Goal: Task Accomplishment & Management: Complete application form

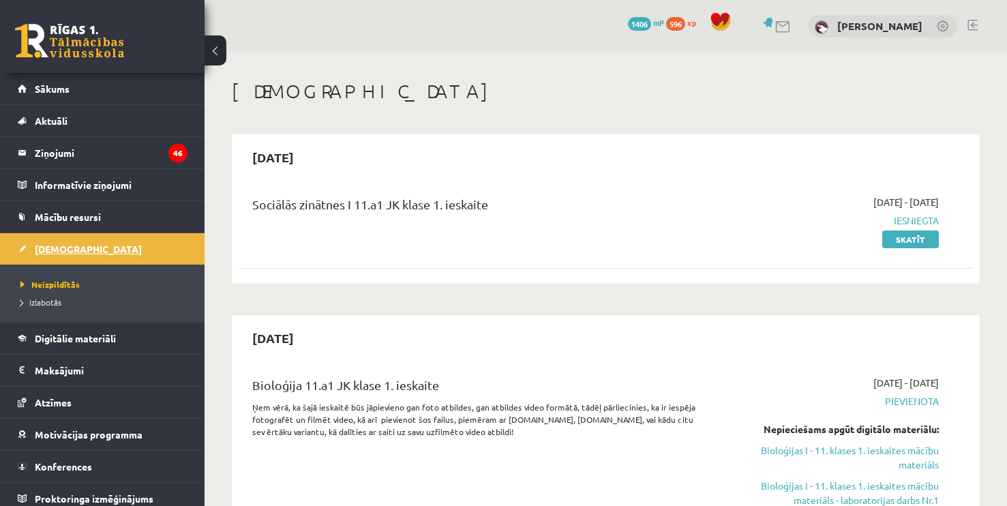
scroll to position [349, 0]
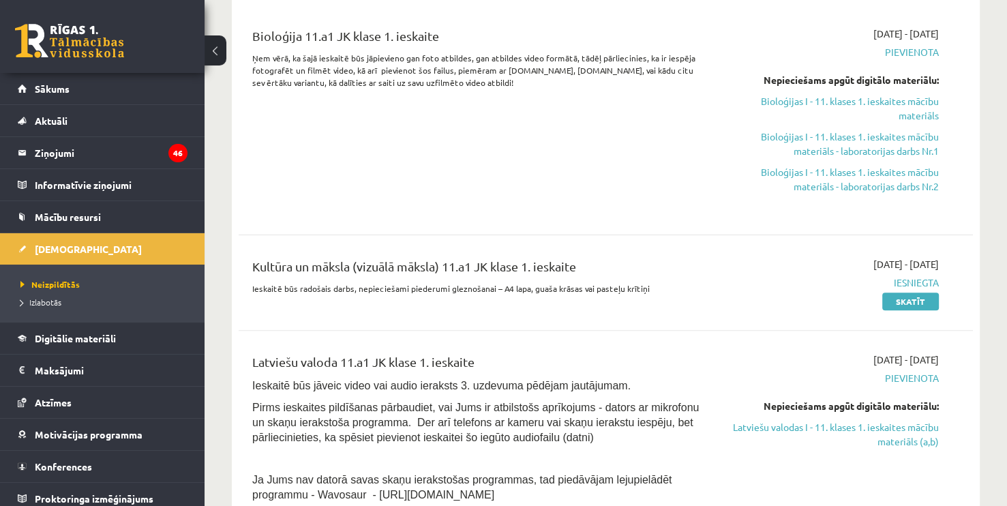
click at [669, 158] on div "Bioloģija 11.a1 JK klase 1. ieskaite Ņem vērā, ka šajā ieskaitē būs jāpievieno …" at bounding box center [477, 120] width 471 height 186
click at [861, 100] on link "Bioloģijas I - 11. klases 1. ieskaites mācību materiāls" at bounding box center [830, 108] width 215 height 29
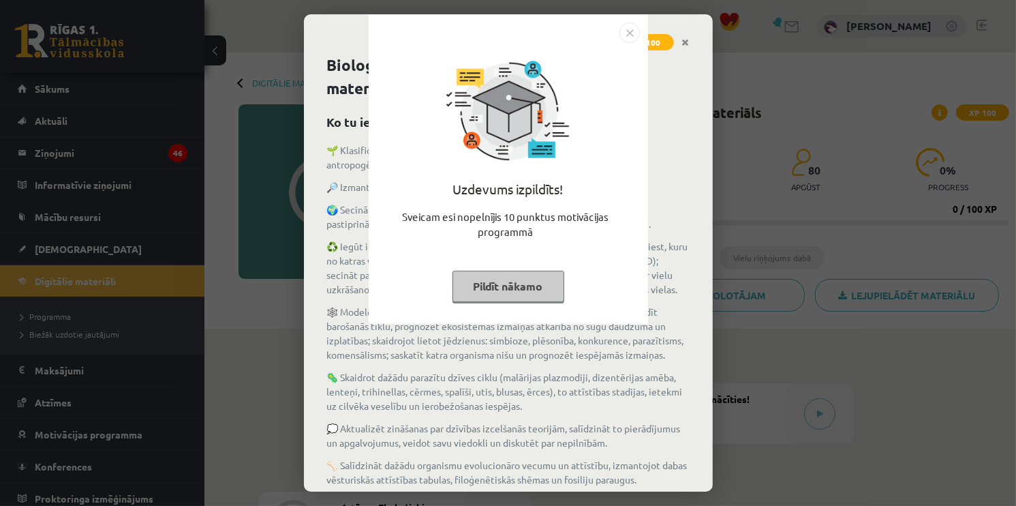
click at [517, 284] on button "Pildīt nākamo" at bounding box center [509, 286] width 112 height 31
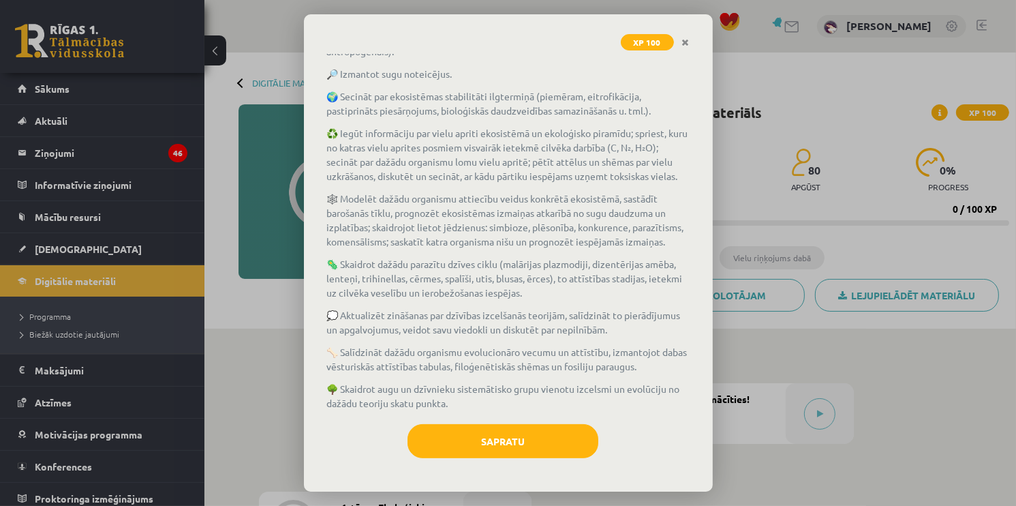
scroll to position [140, 0]
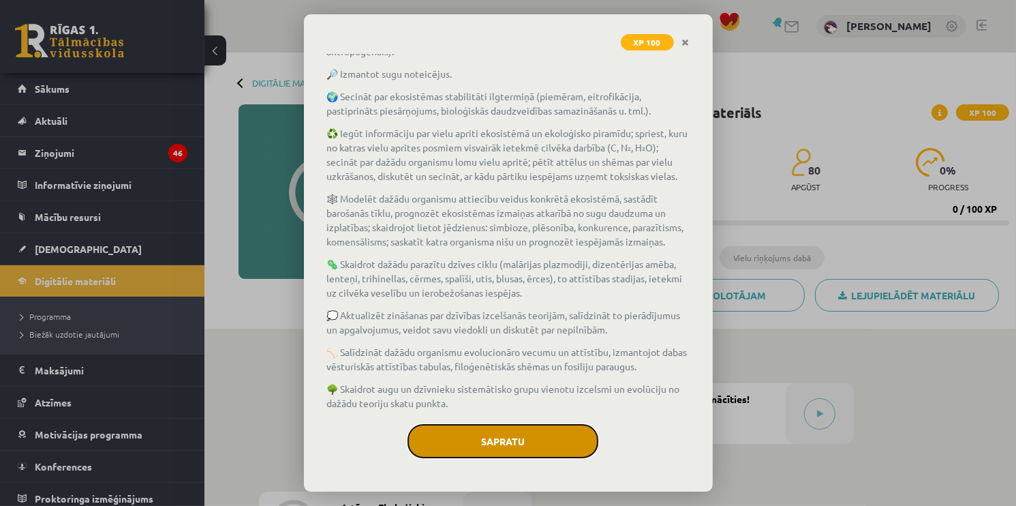
click at [472, 450] on button "Sapratu" at bounding box center [503, 441] width 191 height 34
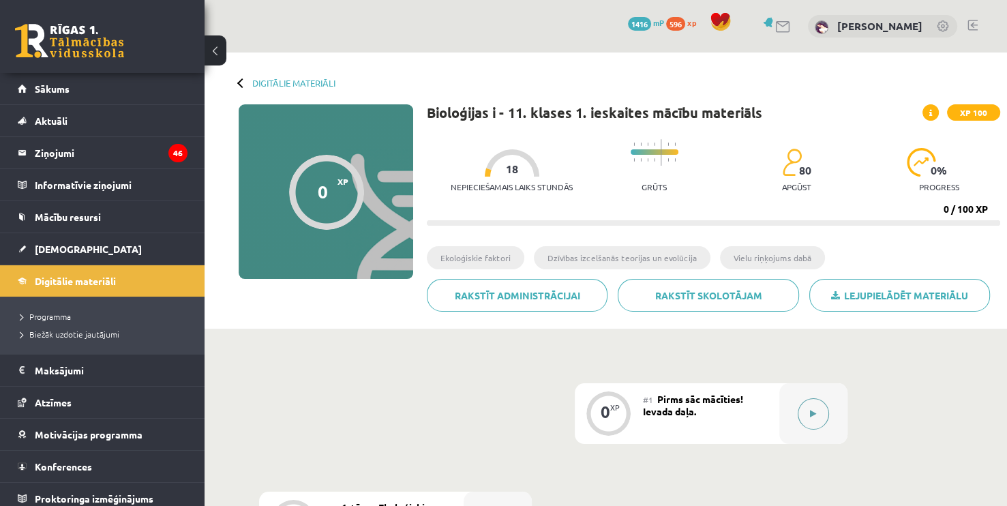
click at [810, 416] on icon at bounding box center [813, 414] width 6 height 8
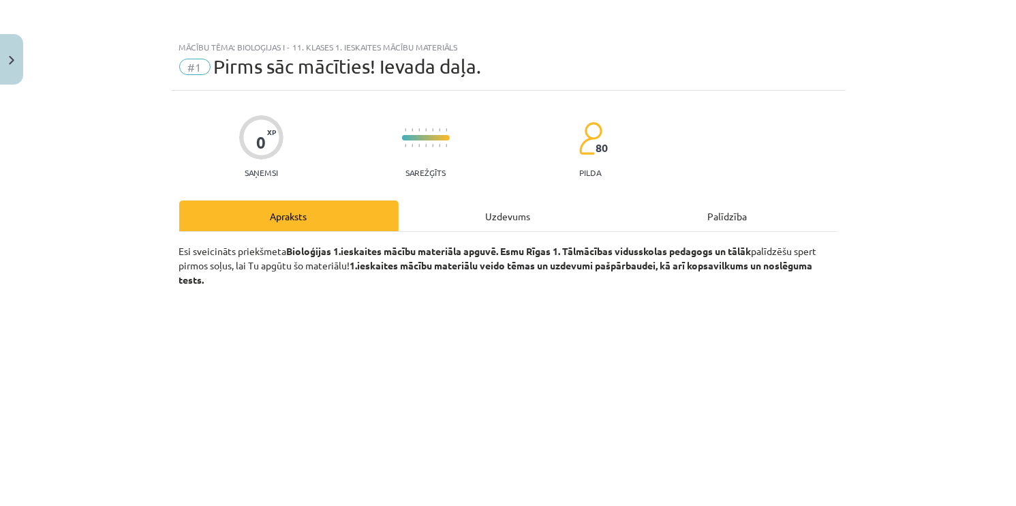
click at [489, 200] on div "Uzdevums" at bounding box center [508, 215] width 219 height 31
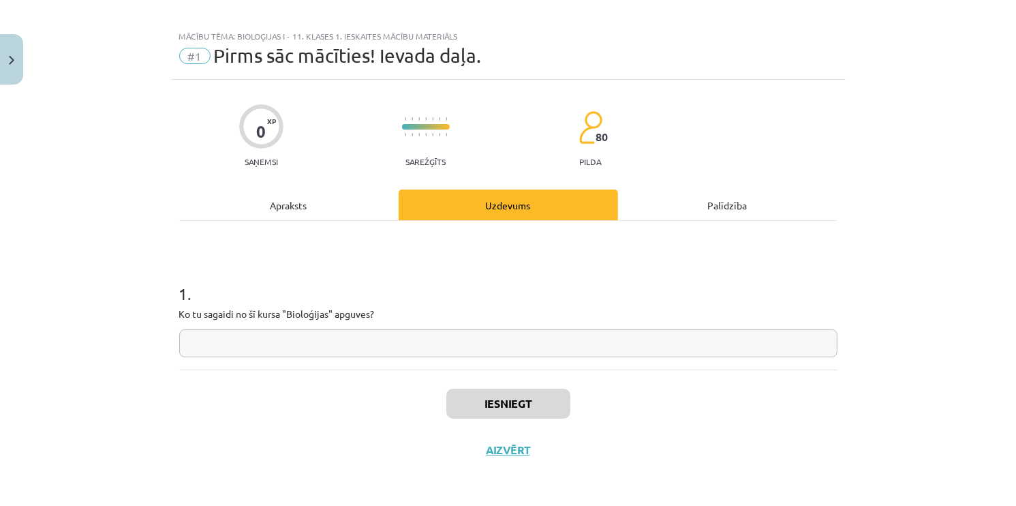
click at [305, 348] on input "text" at bounding box center [508, 343] width 658 height 28
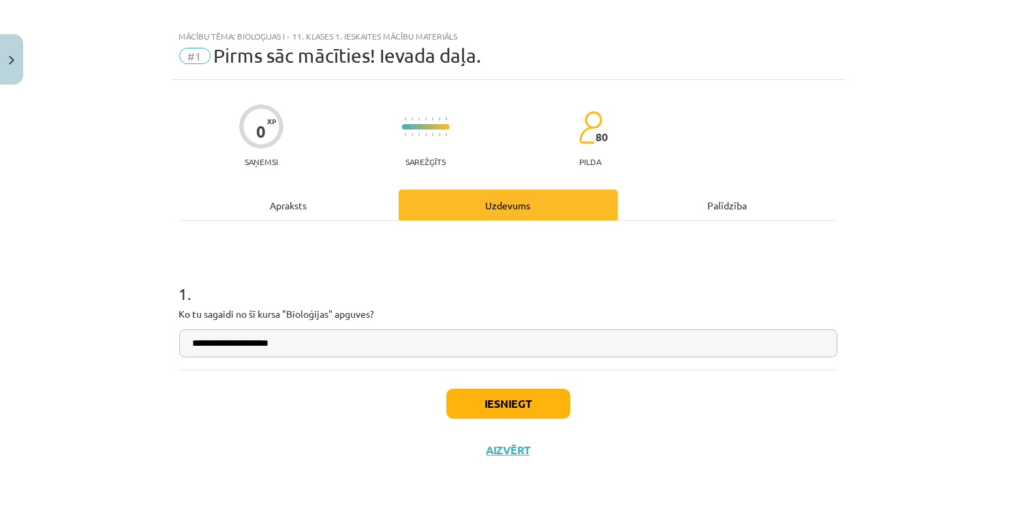
type input "**********"
click at [505, 391] on button "Iesniegt" at bounding box center [508, 403] width 124 height 30
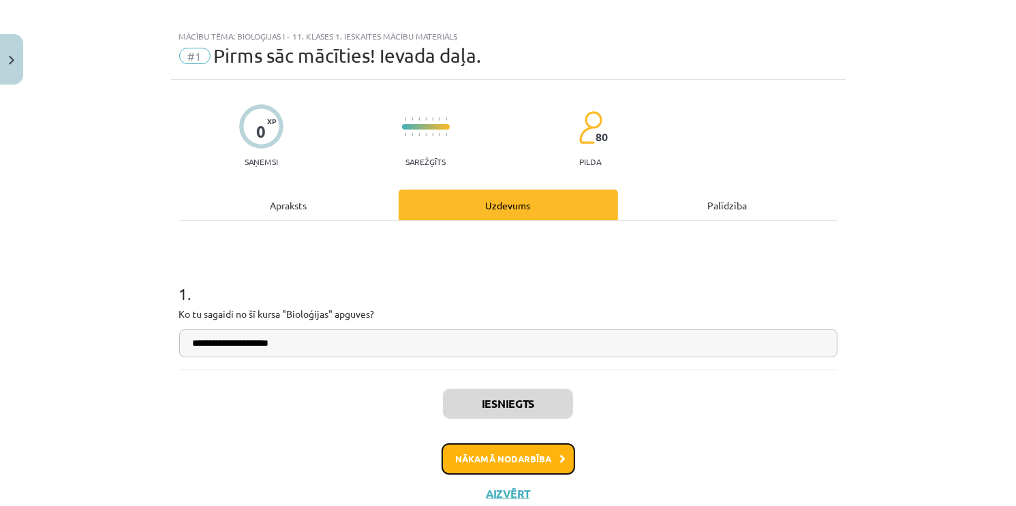
click at [523, 462] on button "Nākamā nodarbība" at bounding box center [509, 458] width 134 height 31
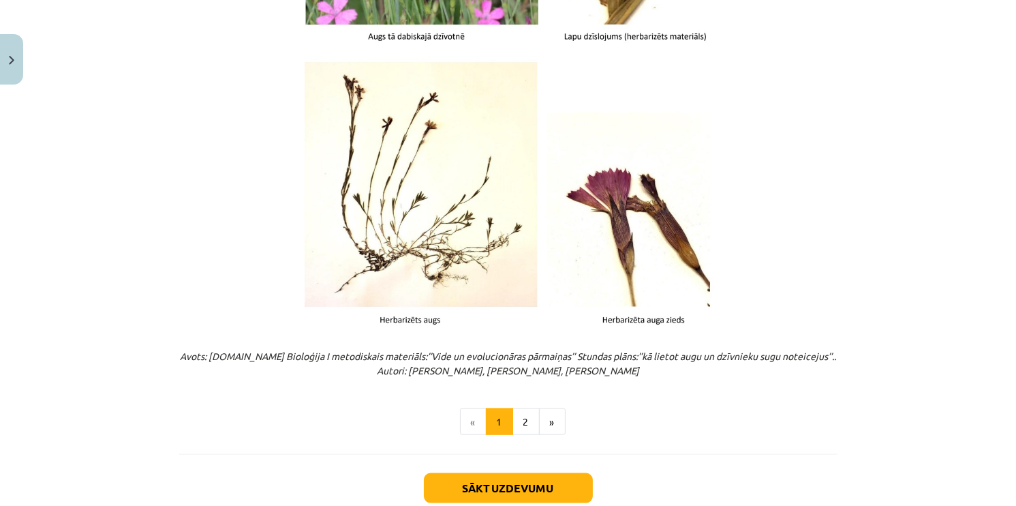
scroll to position [1716, 0]
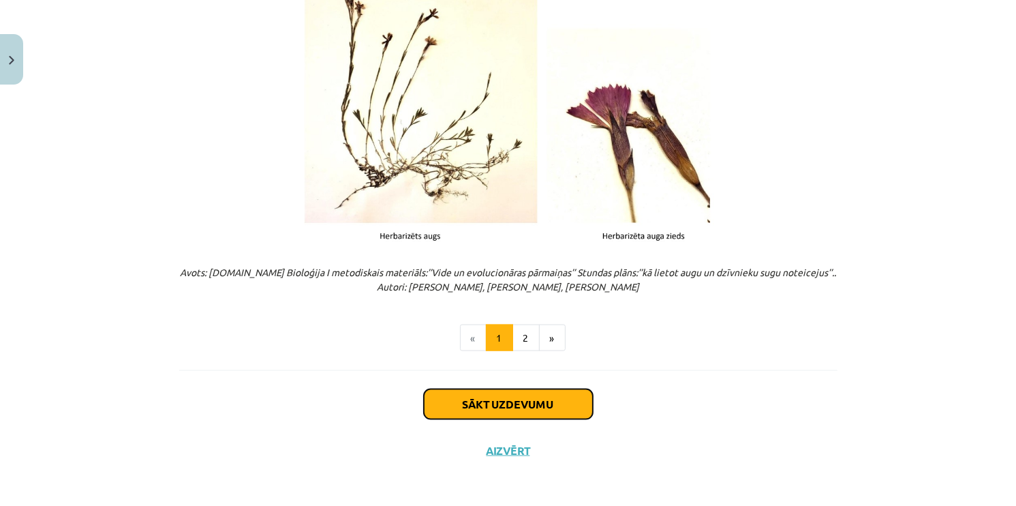
click at [524, 394] on button "Sākt uzdevumu" at bounding box center [508, 404] width 169 height 30
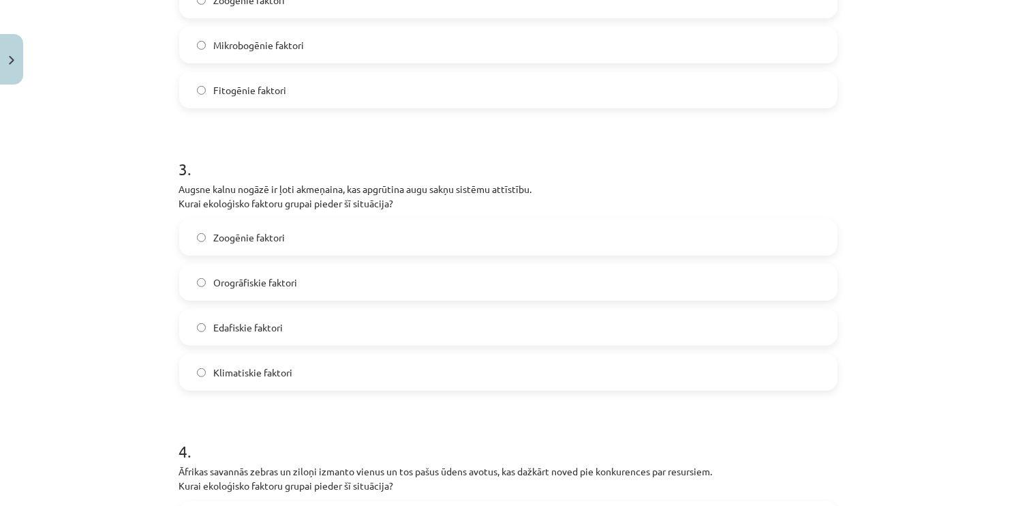
scroll to position [1024, 0]
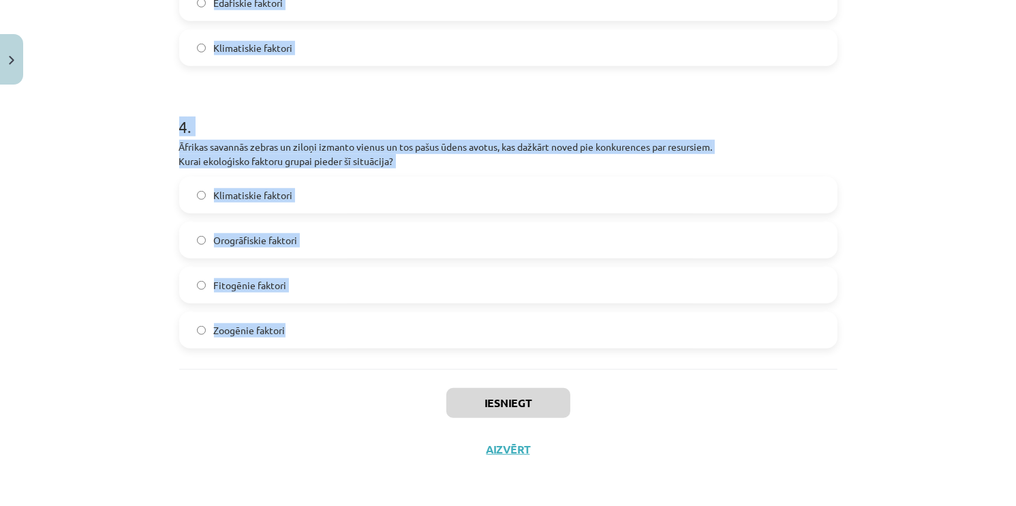
drag, startPoint x: 170, startPoint y: 294, endPoint x: 686, endPoint y: 350, distance: 519.0
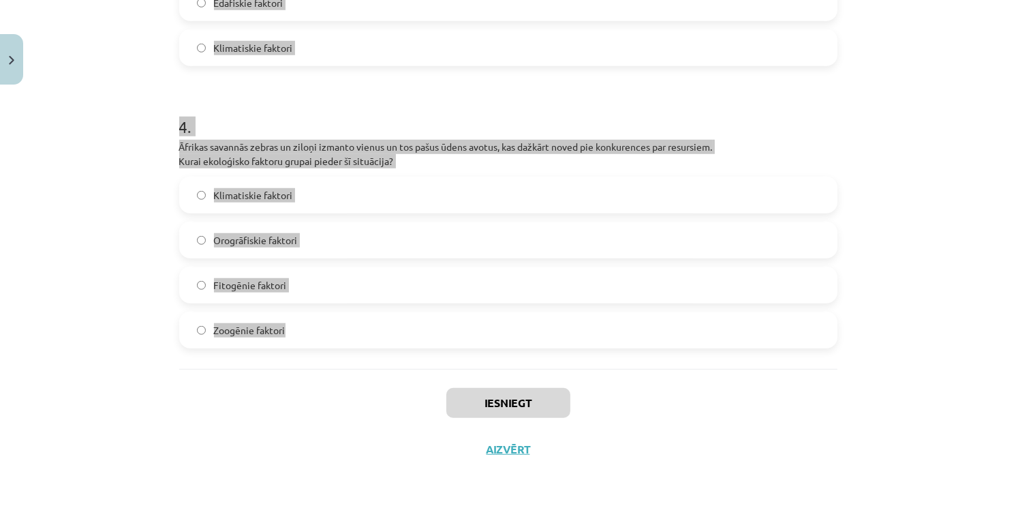
copy form "Loremip dolors ametcons adipiscingel, sed doeius tempori utlabor etdolorem aliq…"
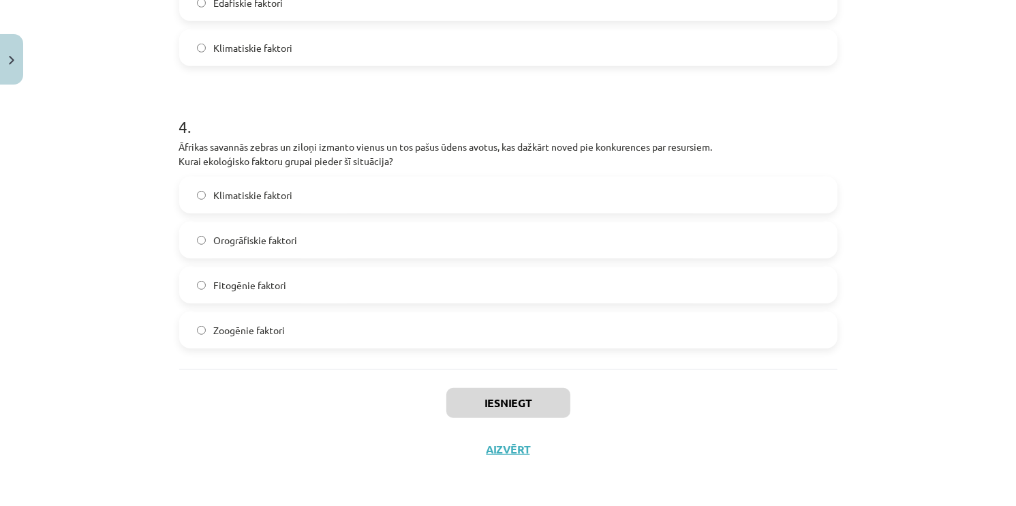
click at [799, 387] on div "Iesniegt Aizvērt" at bounding box center [508, 416] width 658 height 95
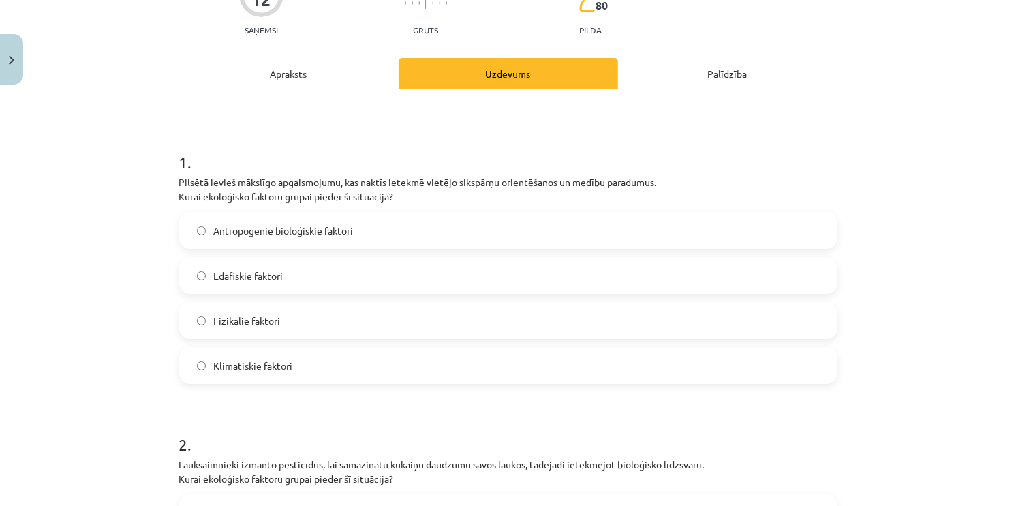
scroll to position [115, 0]
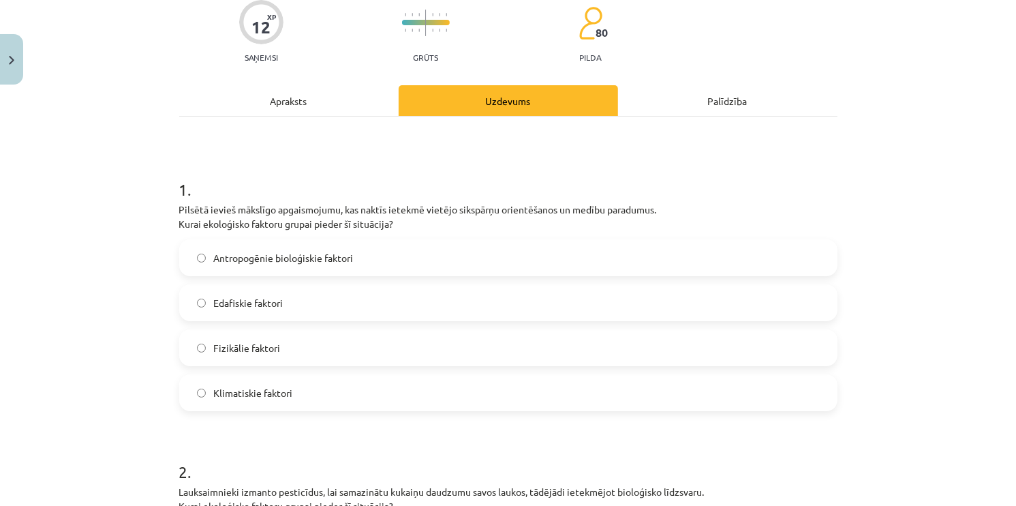
click at [283, 338] on label "Fizikālie faktori" at bounding box center [509, 348] width 656 height 34
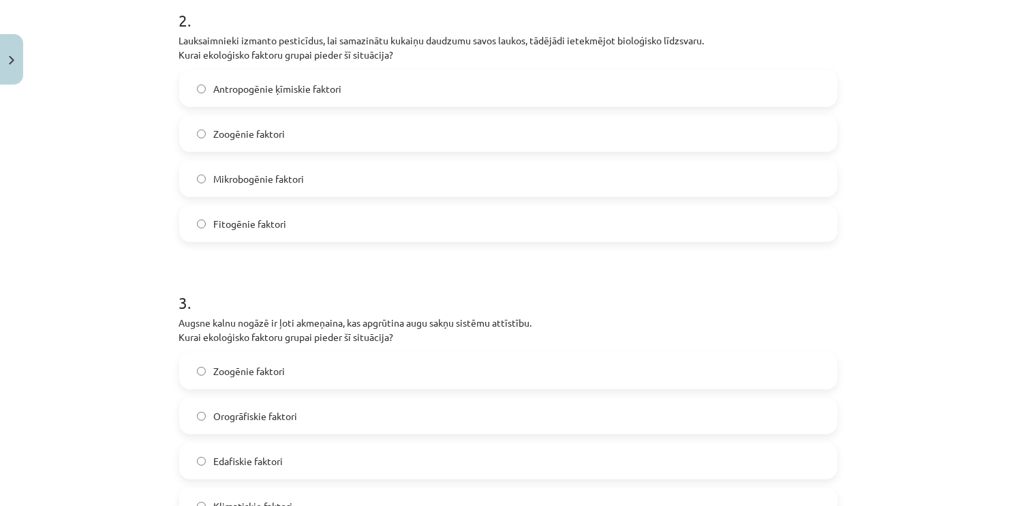
scroll to position [564, 0]
click at [291, 84] on span "Antropogēnie ķīmiskie faktori" at bounding box center [278, 91] width 128 height 14
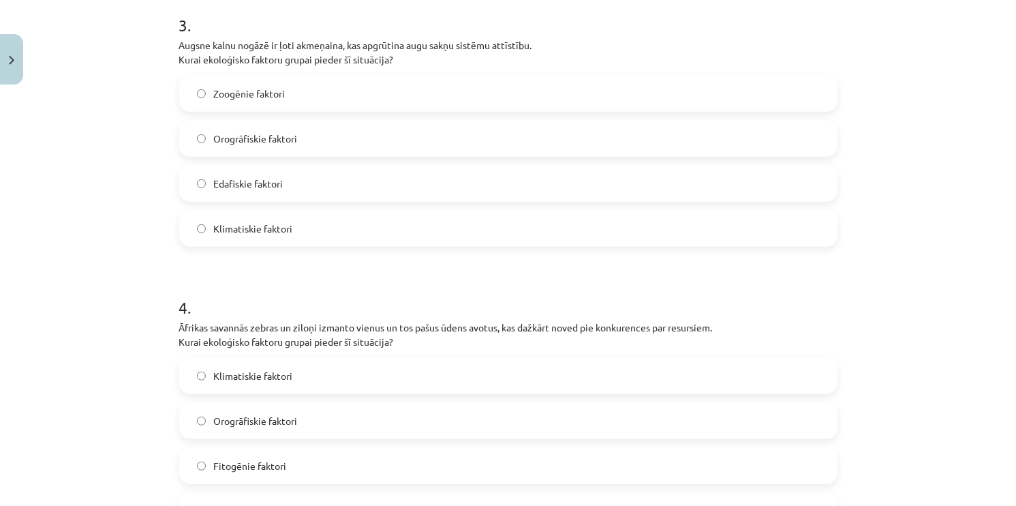
scroll to position [829, 0]
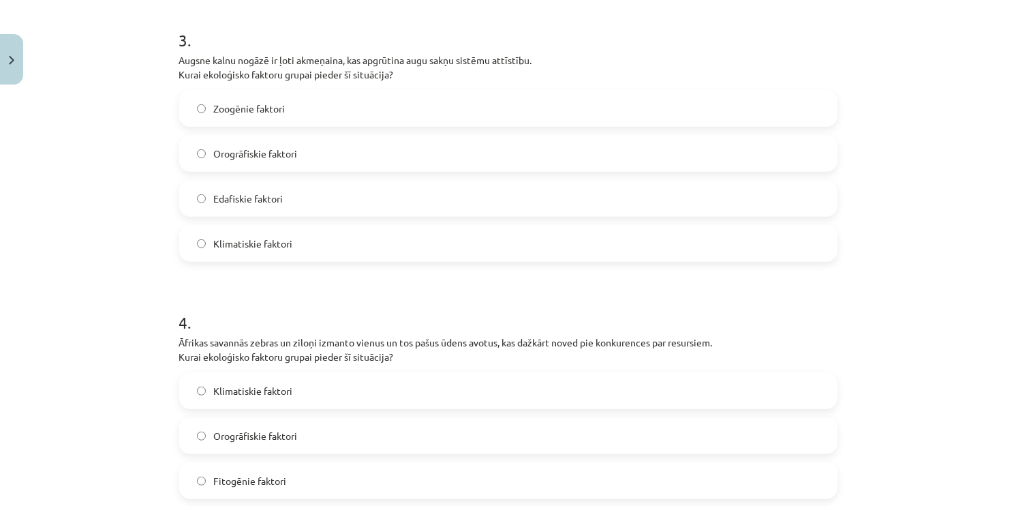
click at [260, 192] on span "Edafiskie faktori" at bounding box center [249, 199] width 70 height 14
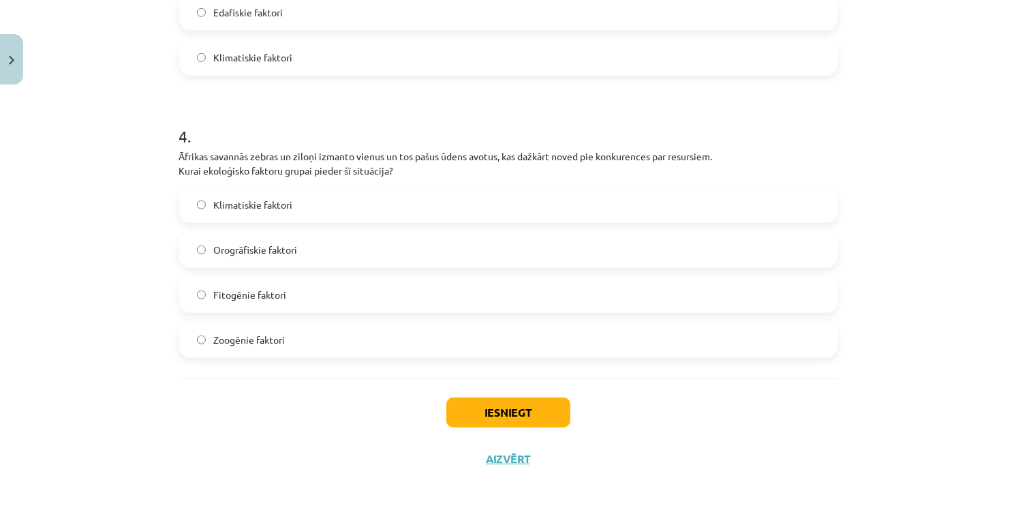
scroll to position [1022, 0]
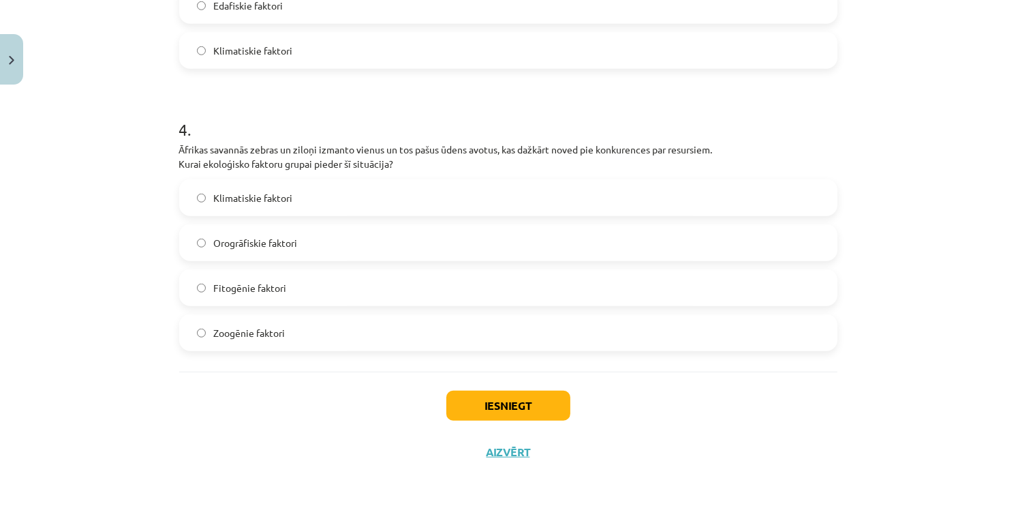
click at [269, 336] on span "Zoogēnie faktori" at bounding box center [250, 333] width 72 height 14
click at [517, 406] on button "Iesniegt" at bounding box center [508, 406] width 124 height 30
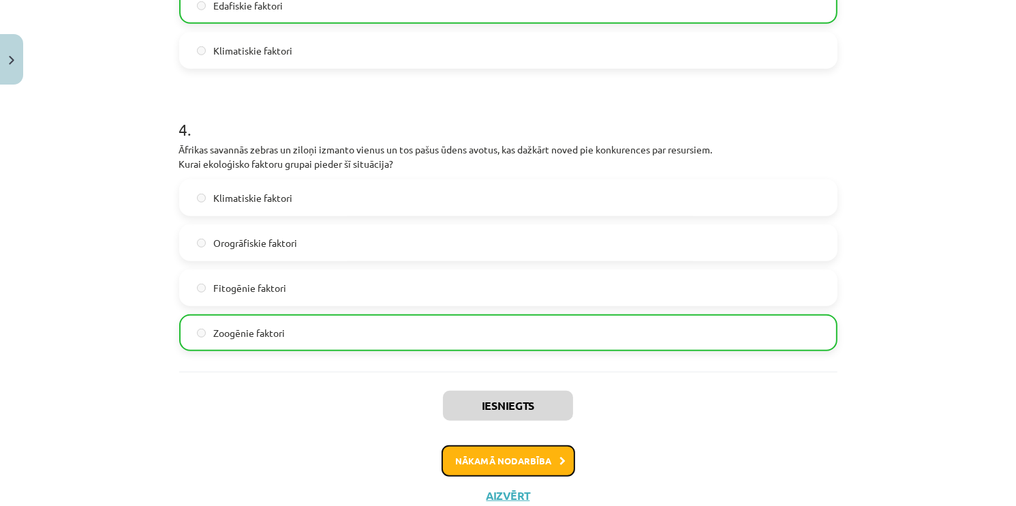
click at [481, 462] on button "Nākamā nodarbība" at bounding box center [509, 460] width 134 height 31
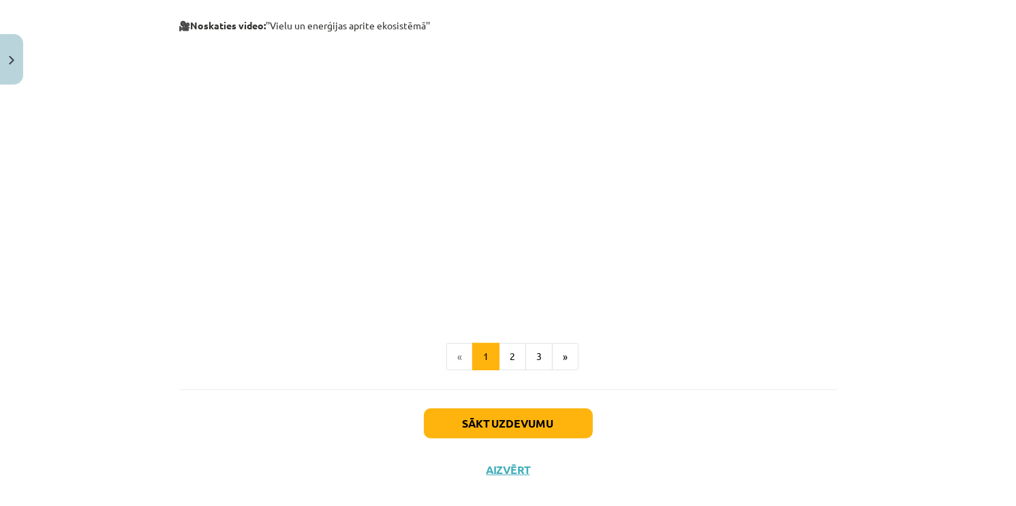
scroll to position [597, 0]
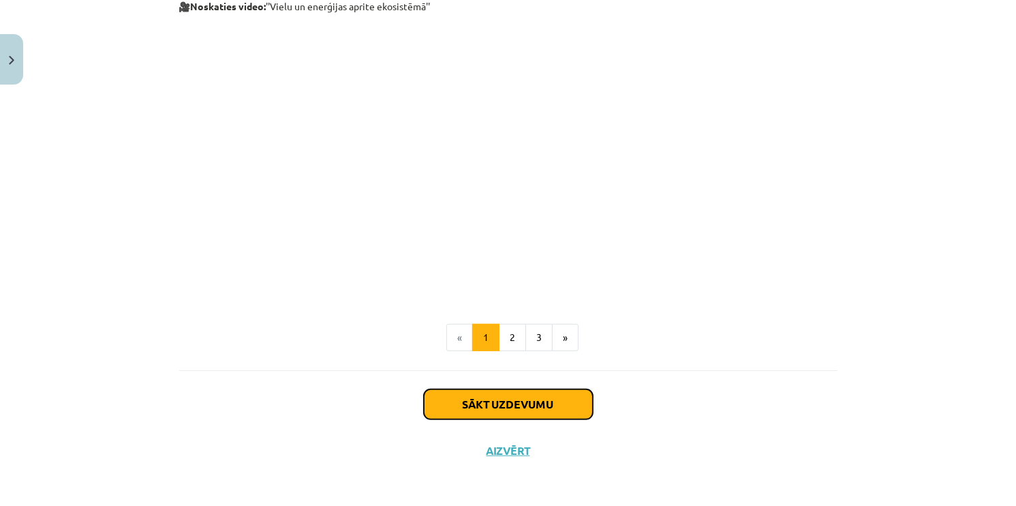
click at [507, 405] on button "Sākt uzdevumu" at bounding box center [508, 404] width 169 height 30
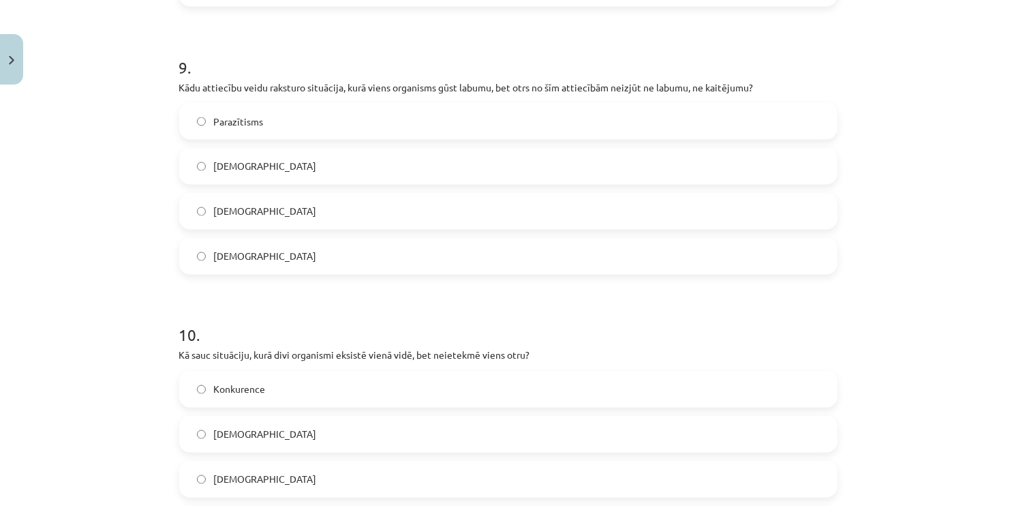
scroll to position [2573, 0]
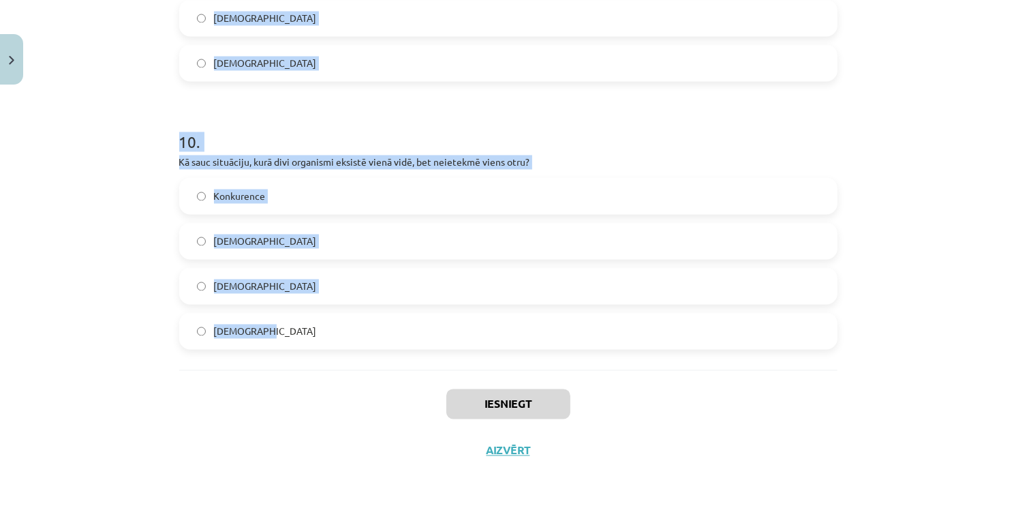
drag, startPoint x: 166, startPoint y: 289, endPoint x: 577, endPoint y: 335, distance: 412.8
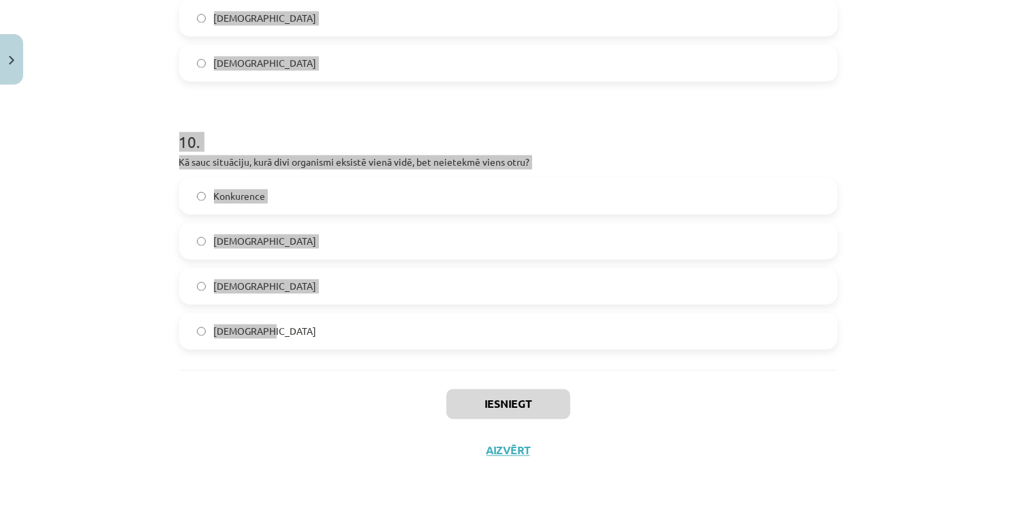
copy form "Lore ip dolo sitametconsecte adipisc elitseddo eiu temporin utlaboreet dolorema…"
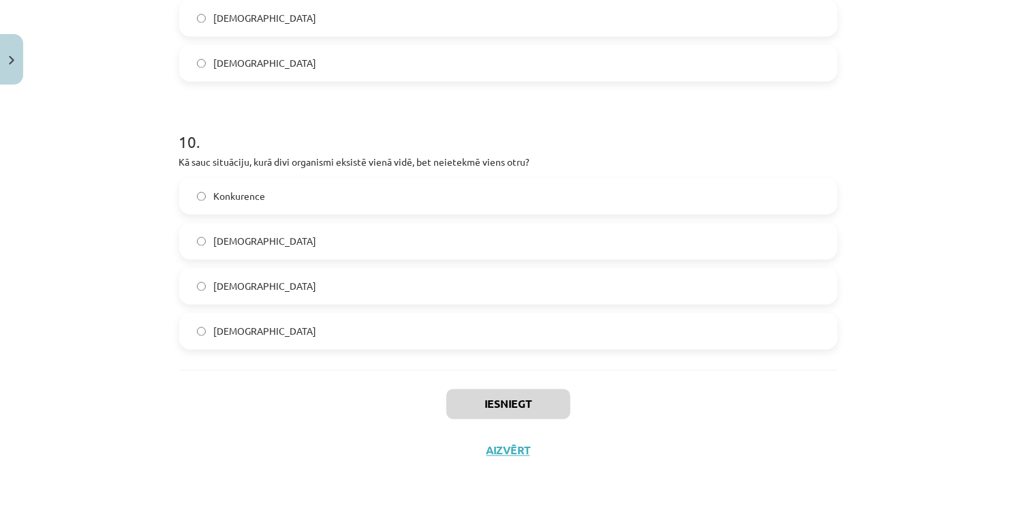
click at [367, 391] on div "Iesniegt Aizvērt" at bounding box center [508, 416] width 658 height 95
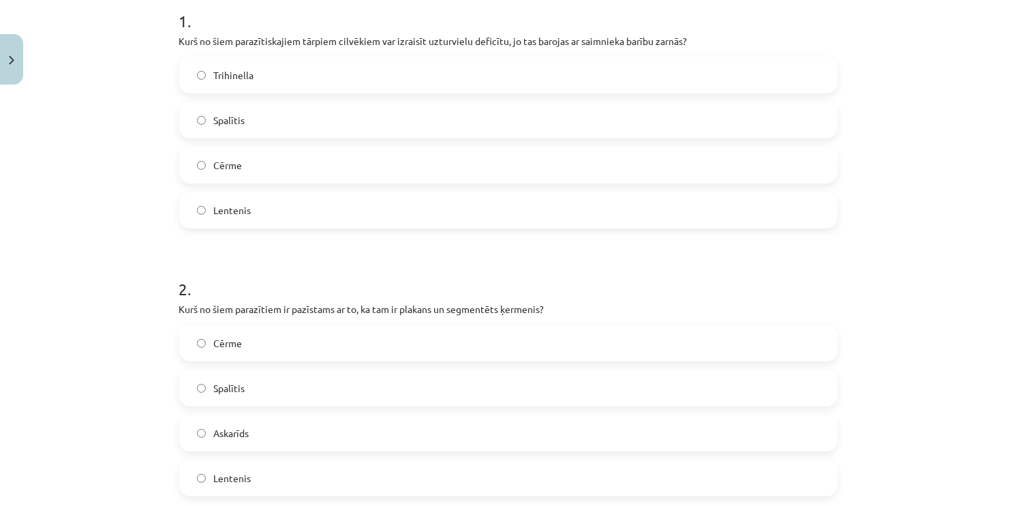
scroll to position [275, 0]
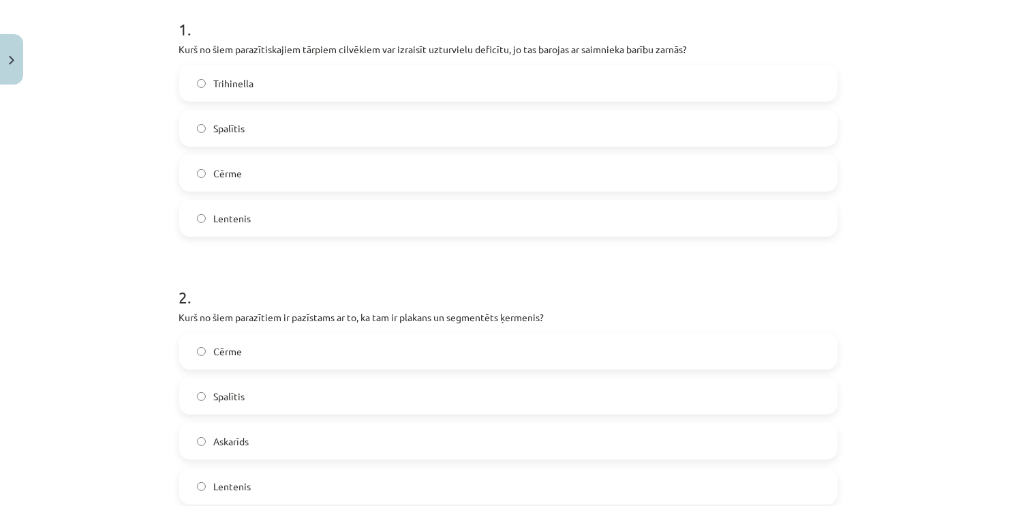
click at [268, 224] on label "Lentenis" at bounding box center [509, 218] width 656 height 34
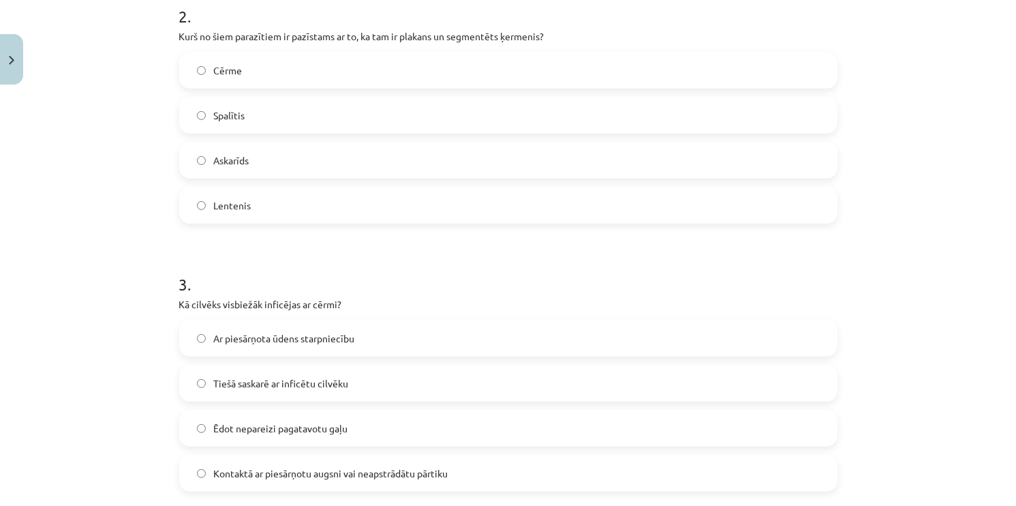
scroll to position [546, 0]
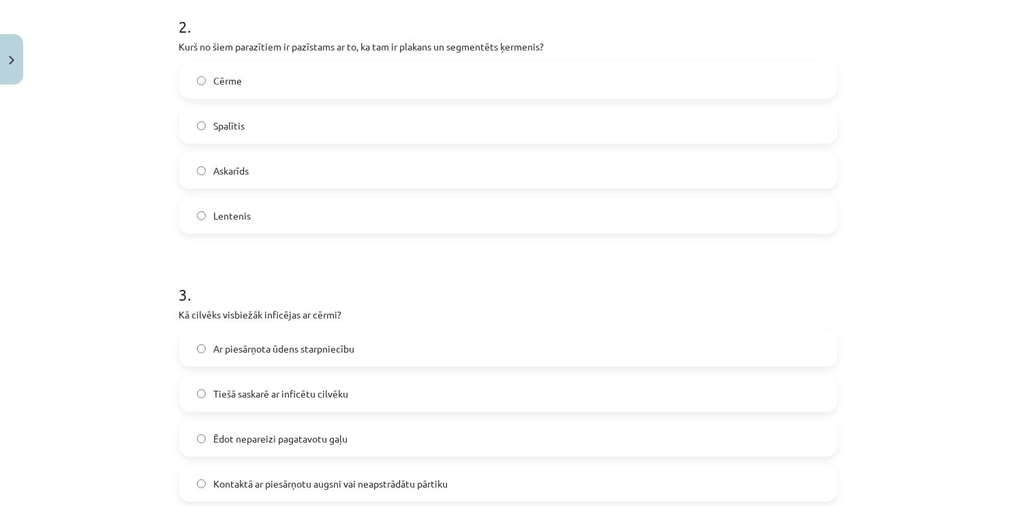
click at [249, 220] on label "Lentenis" at bounding box center [509, 215] width 656 height 34
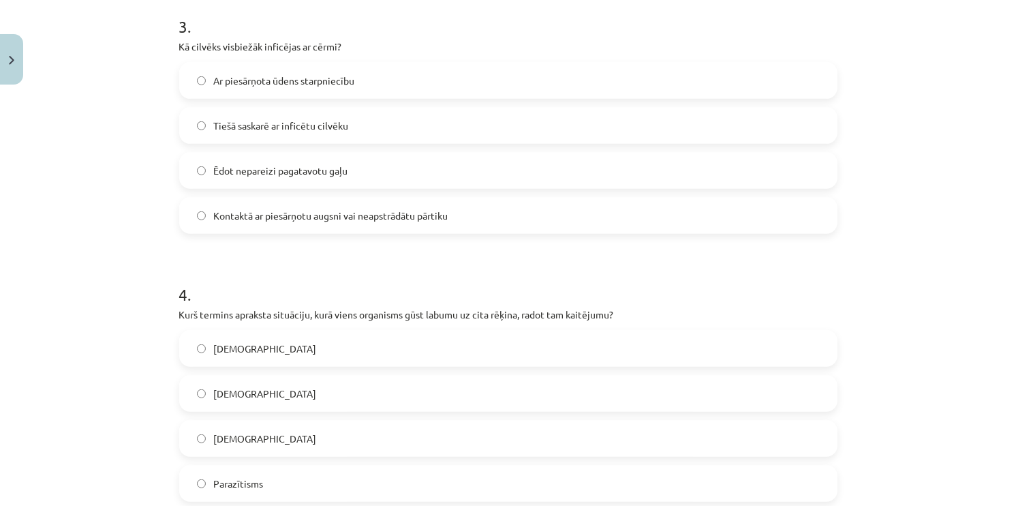
scroll to position [817, 0]
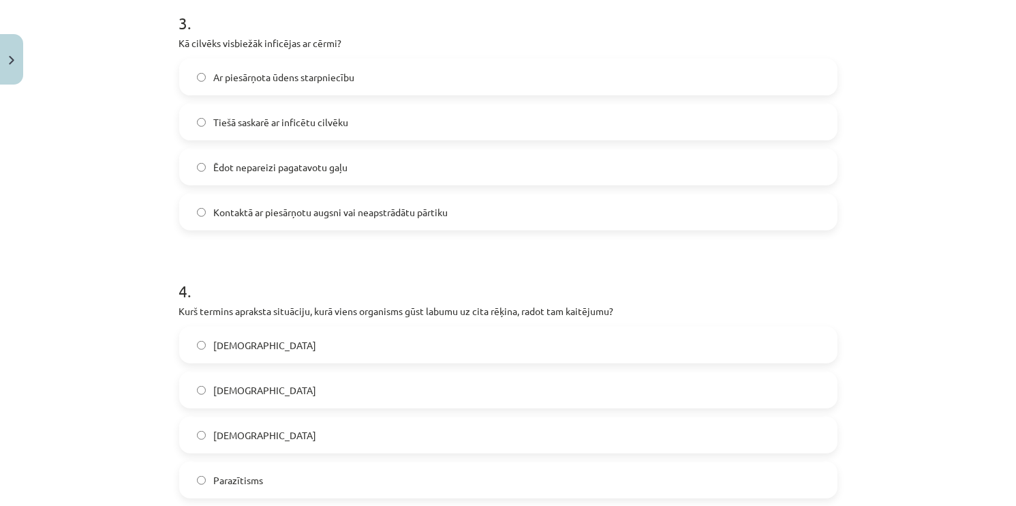
click at [271, 224] on label "Kontaktā ar piesārņotu augsni vai neapstrādātu pārtiku" at bounding box center [509, 212] width 656 height 34
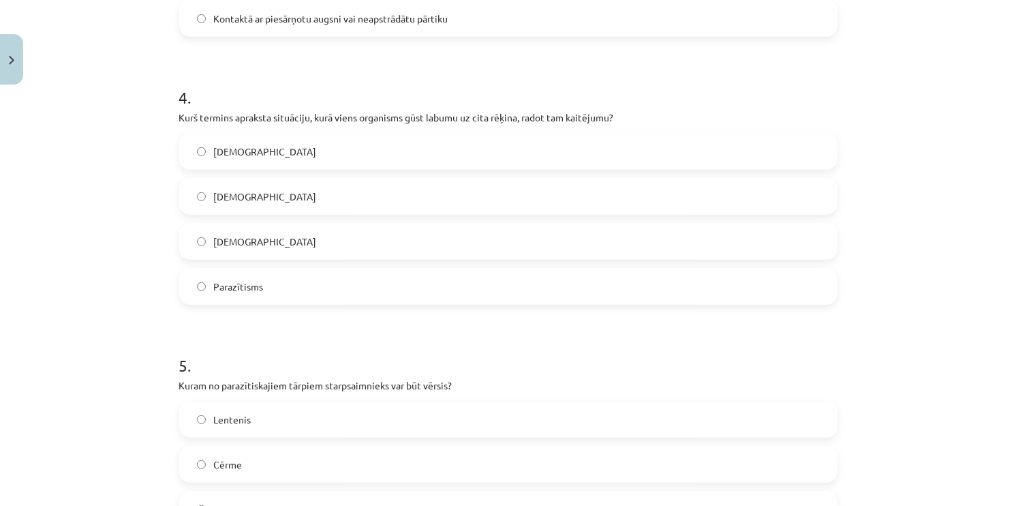
scroll to position [1025, 0]
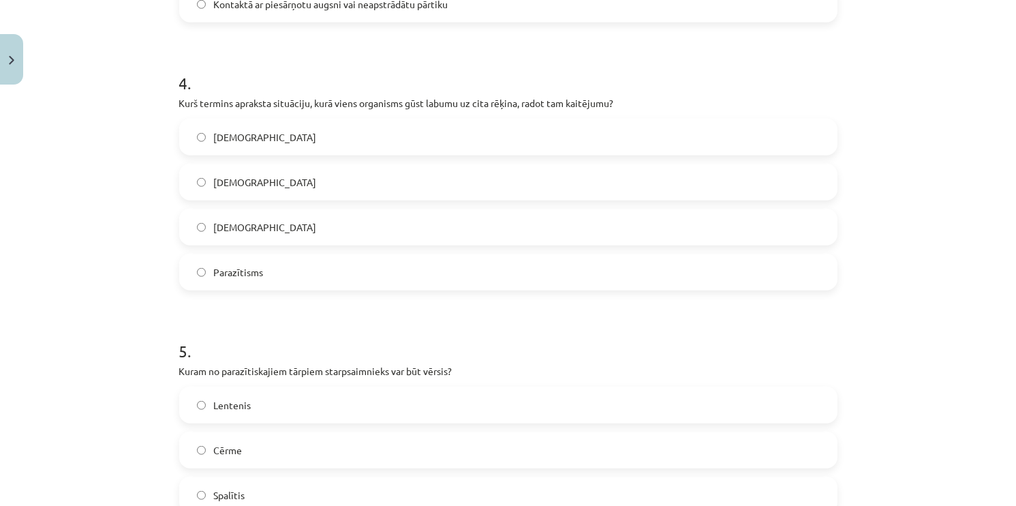
click at [264, 283] on label "Parazītisms" at bounding box center [509, 272] width 656 height 34
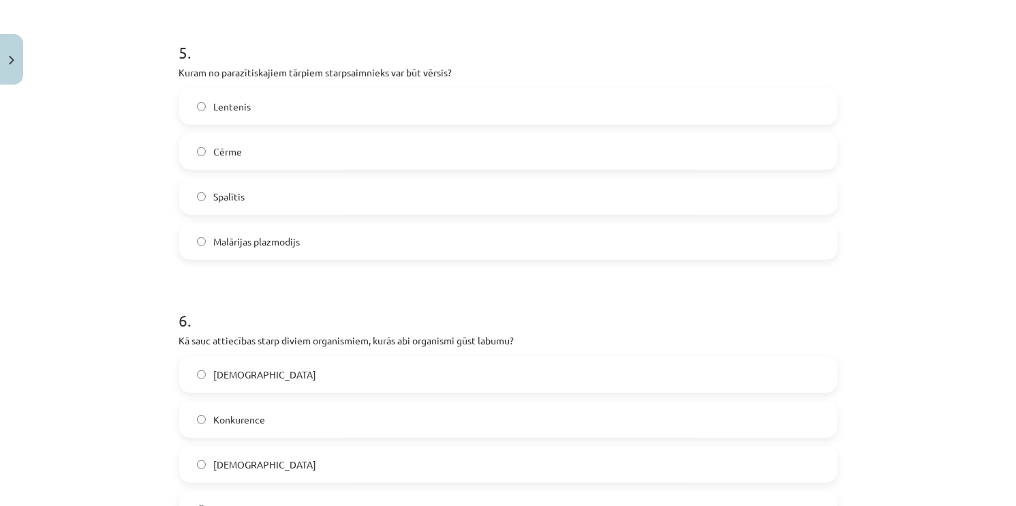
scroll to position [1334, 0]
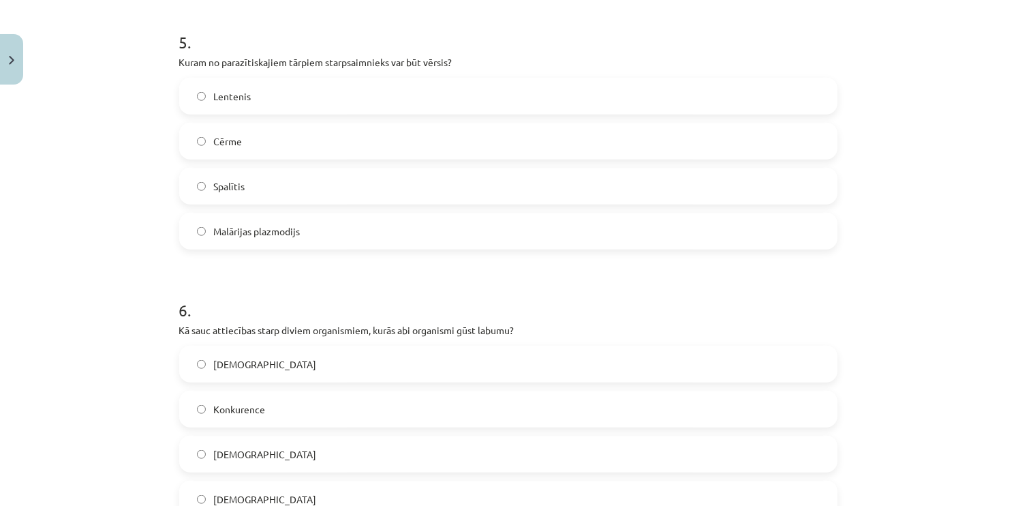
click at [241, 97] on span "Lentenis" at bounding box center [232, 96] width 37 height 14
click at [485, 110] on label "Lentenis" at bounding box center [509, 96] width 656 height 34
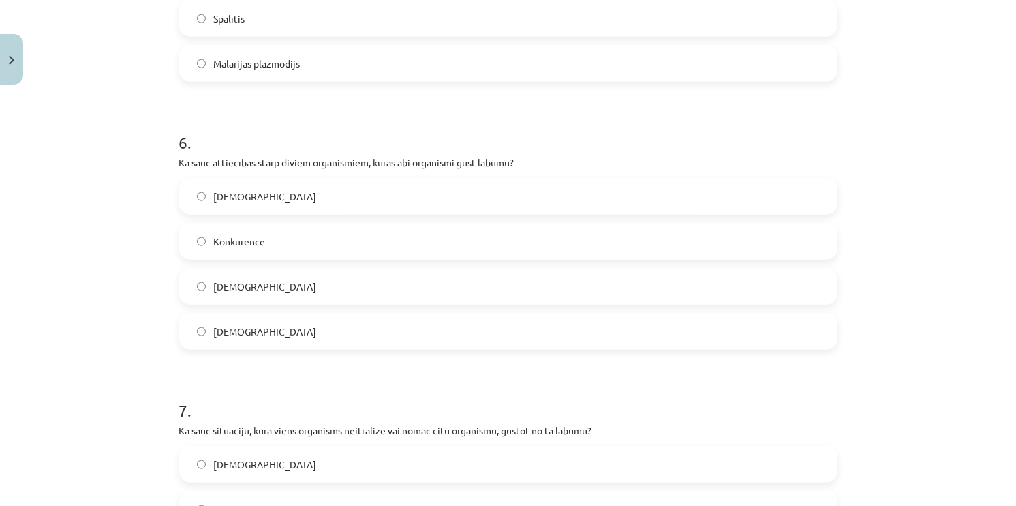
scroll to position [1505, 0]
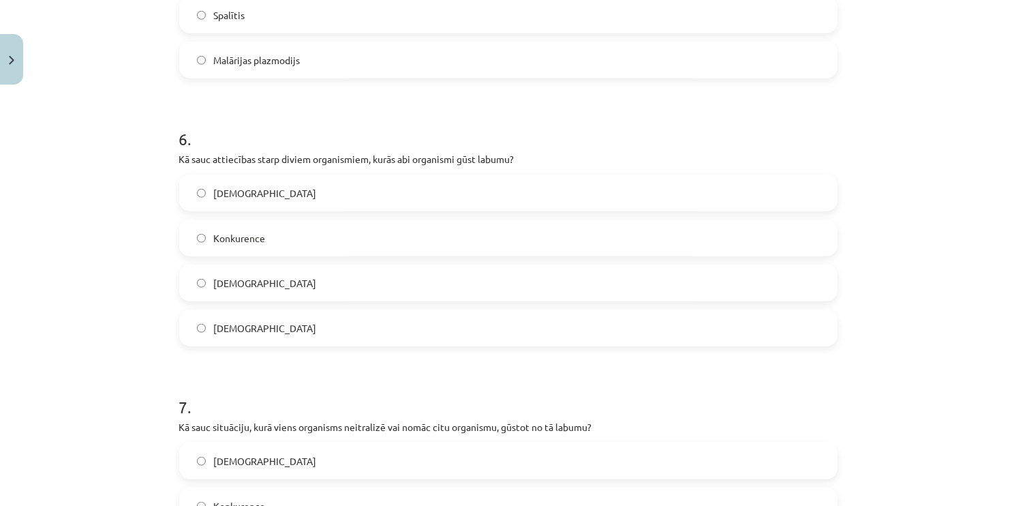
click at [310, 239] on label "Konkurence" at bounding box center [509, 238] width 656 height 34
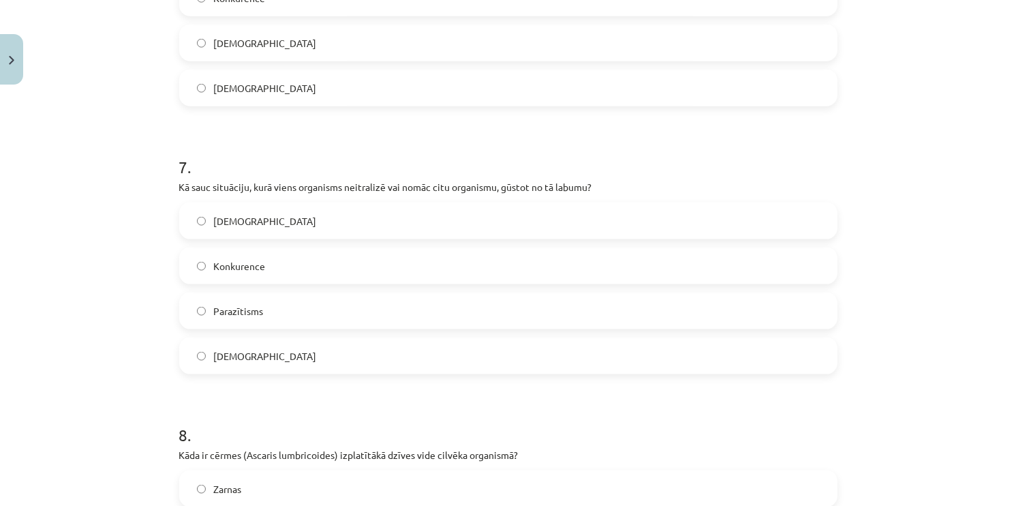
scroll to position [1756, 0]
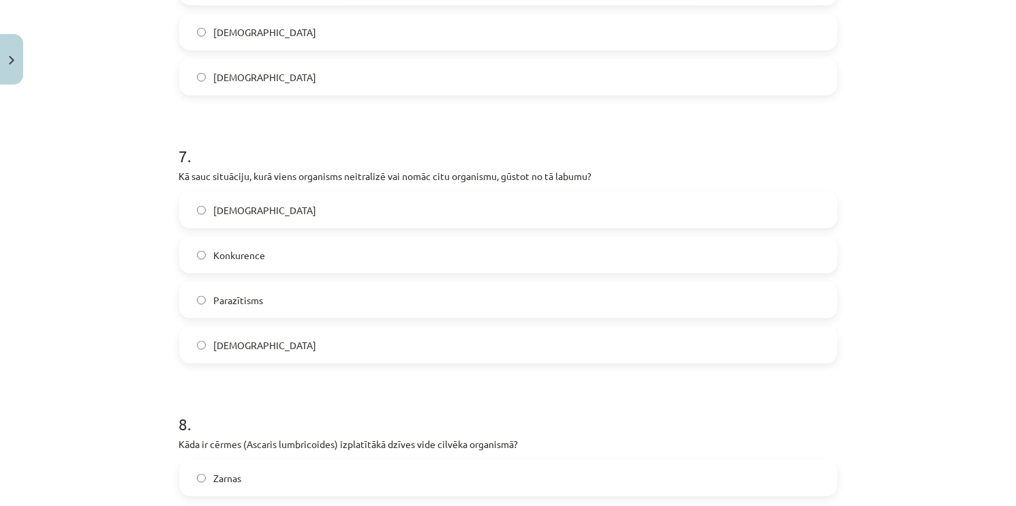
click at [460, 312] on label "Parazītisms" at bounding box center [509, 300] width 656 height 34
drag, startPoint x: 1005, startPoint y: 309, endPoint x: 1005, endPoint y: 369, distance: 60.0
click at [1005, 369] on div "Mācību tēma: Bioloģijas i - 11. klases 1. ieskaites mācību materiāls #3 2. tēma…" at bounding box center [508, 253] width 1016 height 506
click at [953, 356] on div "Mācību tēma: Bioloģijas i - 11. klases 1. ieskaites mācību materiāls #3 2. tēma…" at bounding box center [508, 253] width 1016 height 506
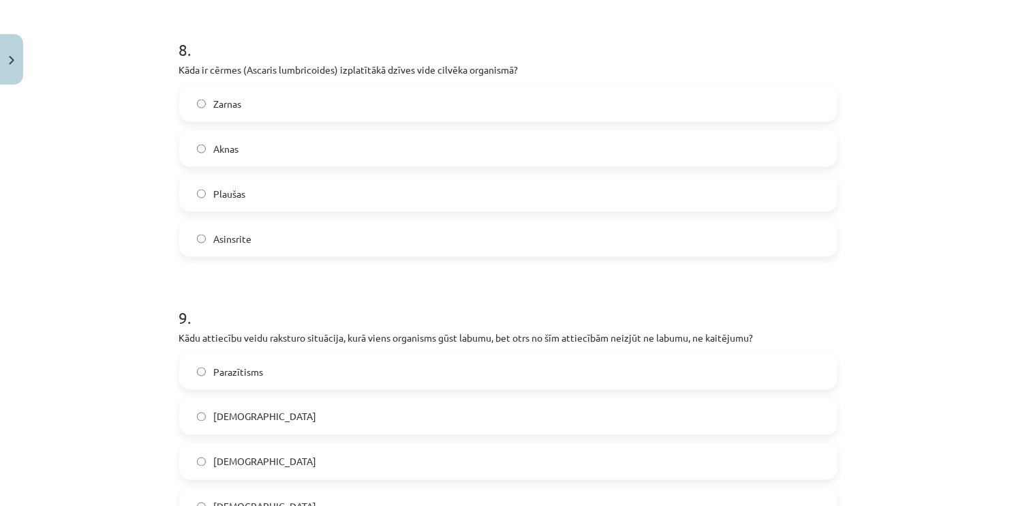
scroll to position [2144, 0]
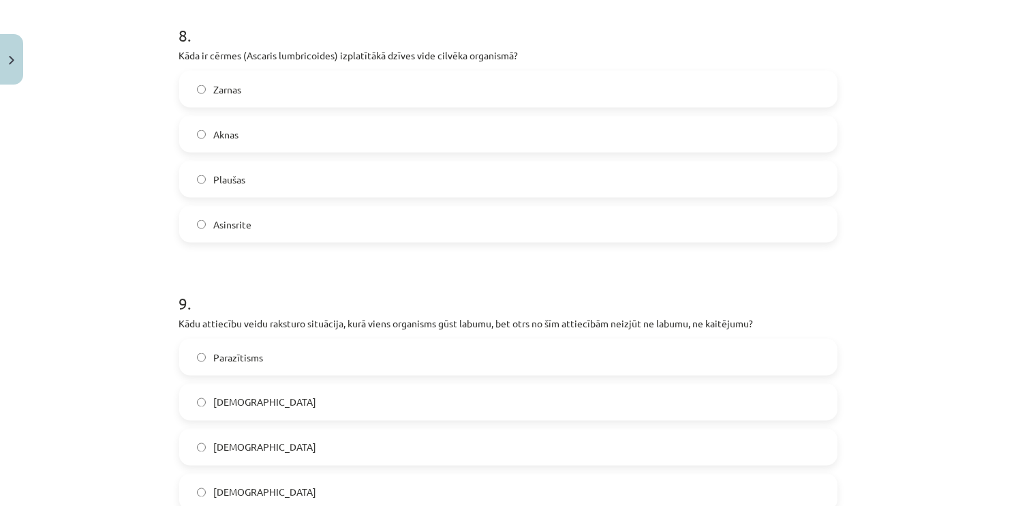
click at [256, 89] on label "Zarnas" at bounding box center [509, 89] width 656 height 34
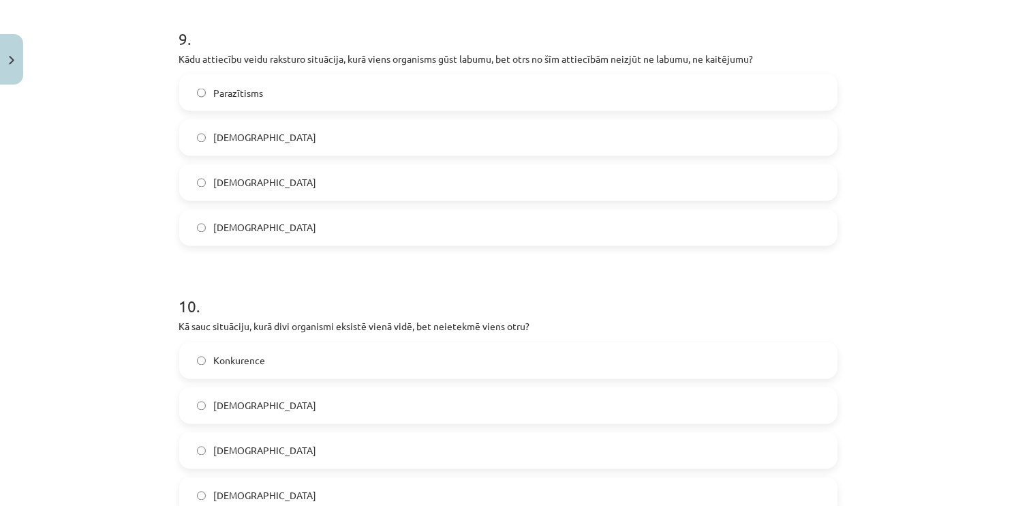
scroll to position [2412, 0]
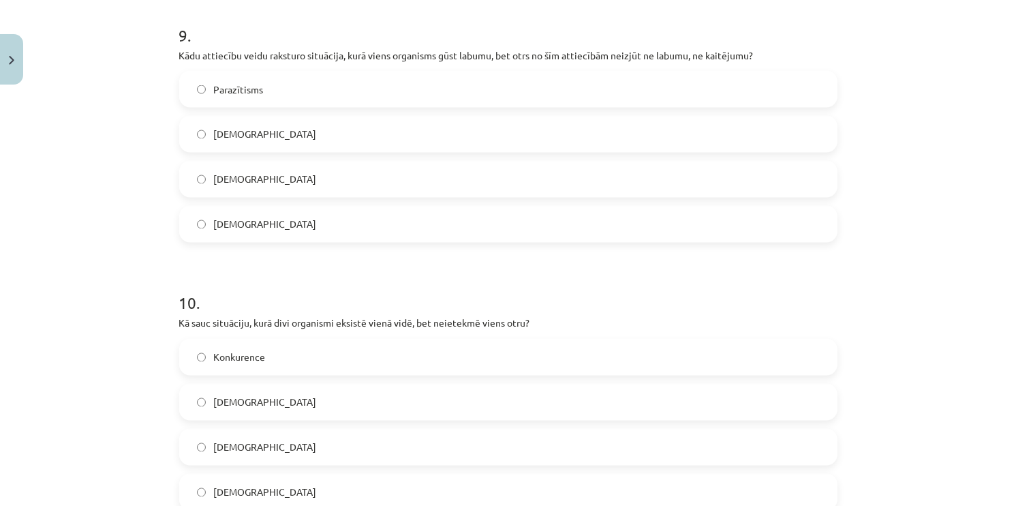
click at [271, 224] on label "[DEMOGRAPHIC_DATA]" at bounding box center [509, 224] width 656 height 34
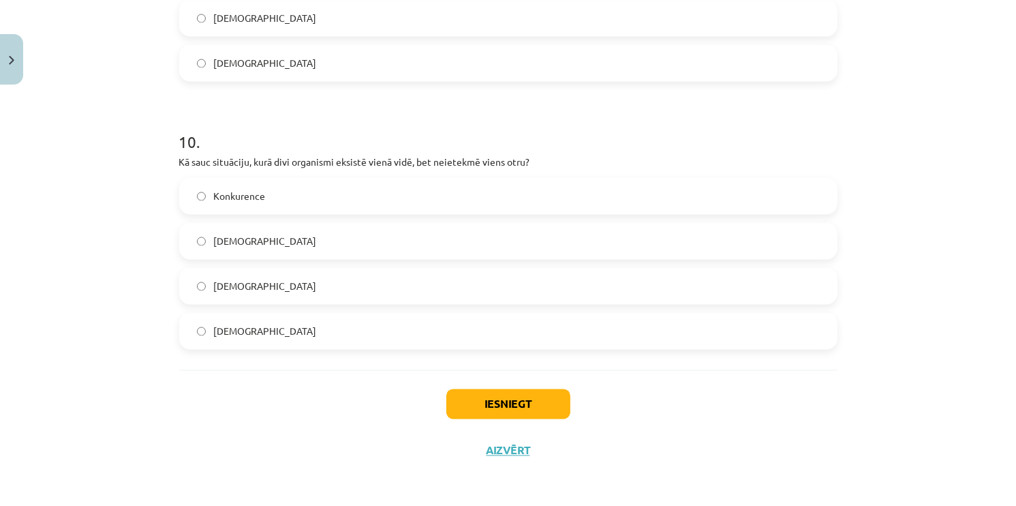
click at [301, 236] on label "[DEMOGRAPHIC_DATA]" at bounding box center [509, 241] width 656 height 34
click at [474, 401] on button "Iesniegt" at bounding box center [508, 403] width 124 height 30
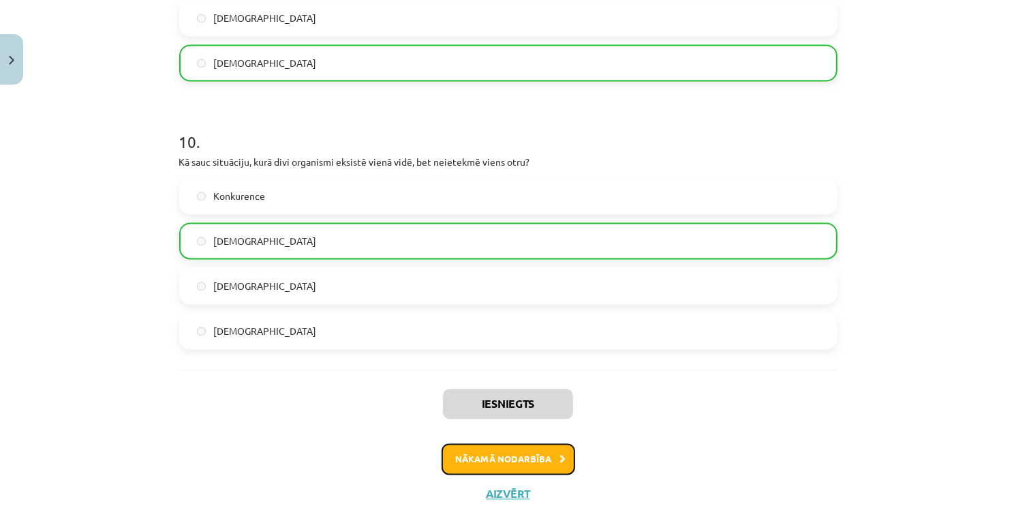
click at [506, 453] on button "Nākamā nodarbība" at bounding box center [509, 458] width 134 height 31
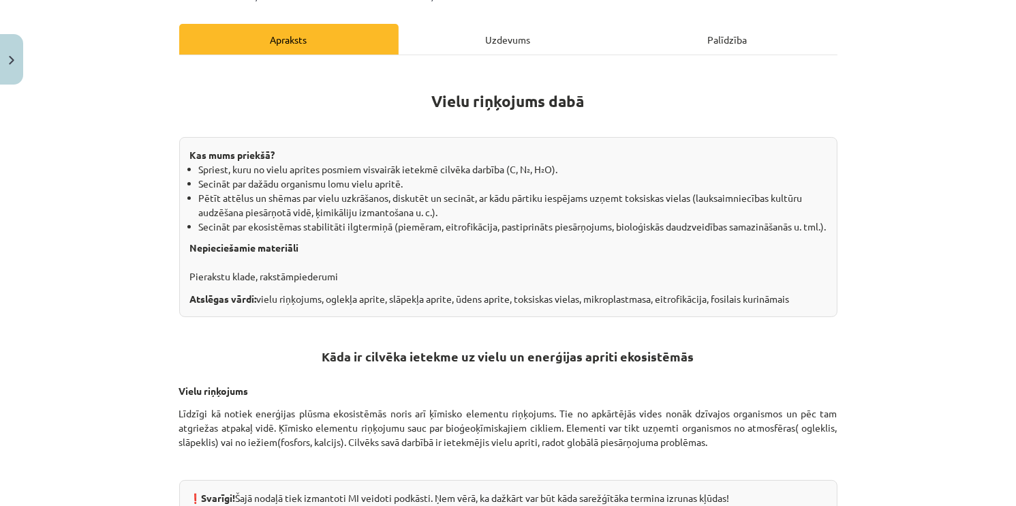
scroll to position [34, 0]
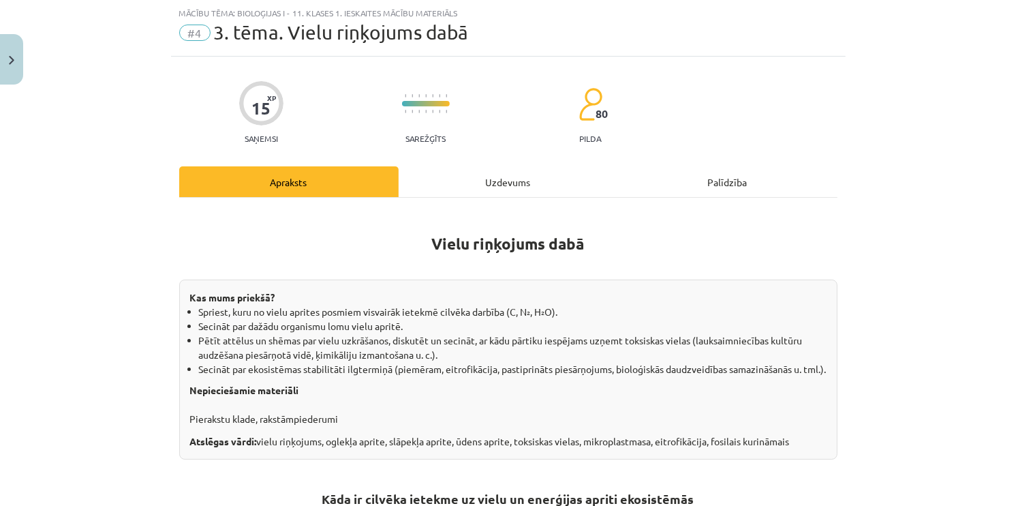
click at [498, 179] on div "Uzdevums" at bounding box center [508, 181] width 219 height 31
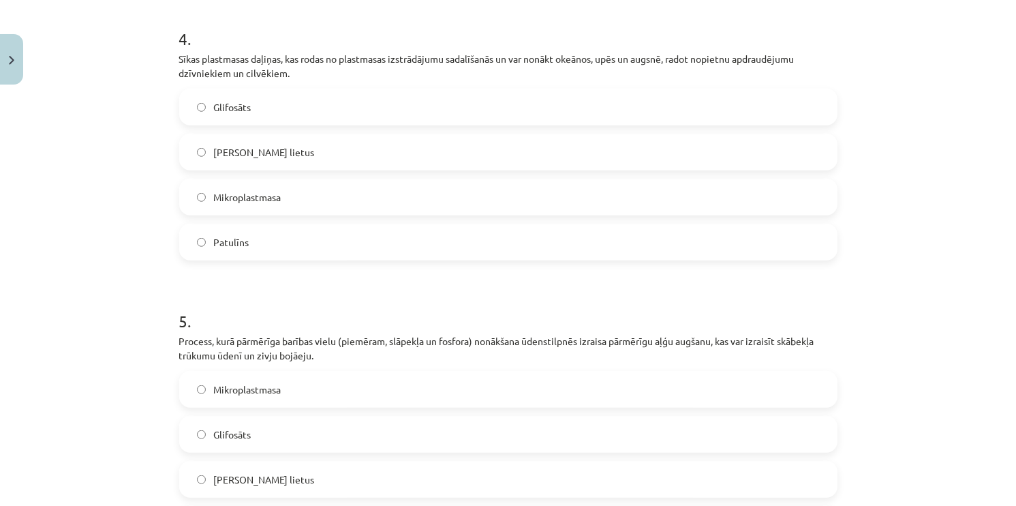
scroll to position [1292, 0]
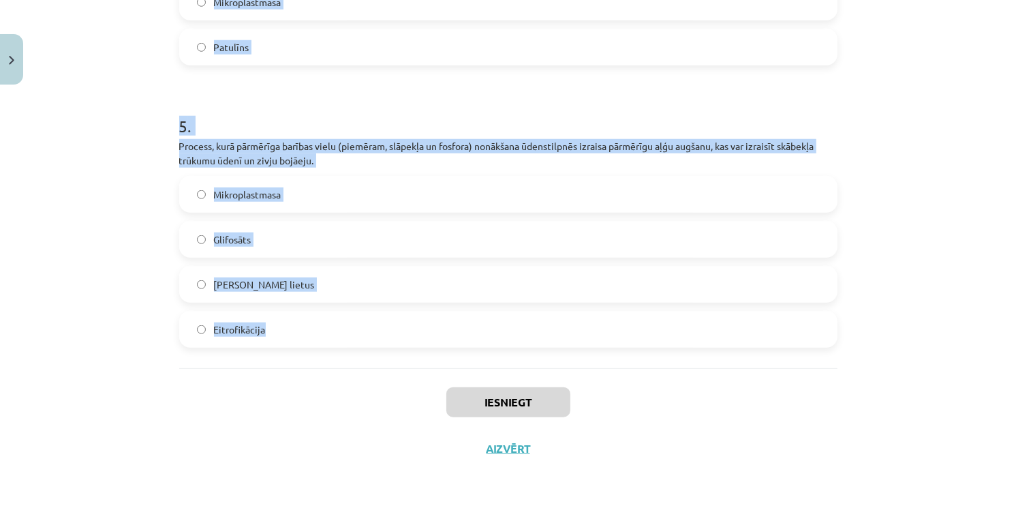
drag, startPoint x: 157, startPoint y: 292, endPoint x: 692, endPoint y: 313, distance: 534.7
click at [692, 313] on div "Mācību tēma: Bioloģijas i - 11. klases 1. ieskaites mācību materiāls #4 3. tēma…" at bounding box center [508, 253] width 1016 height 506
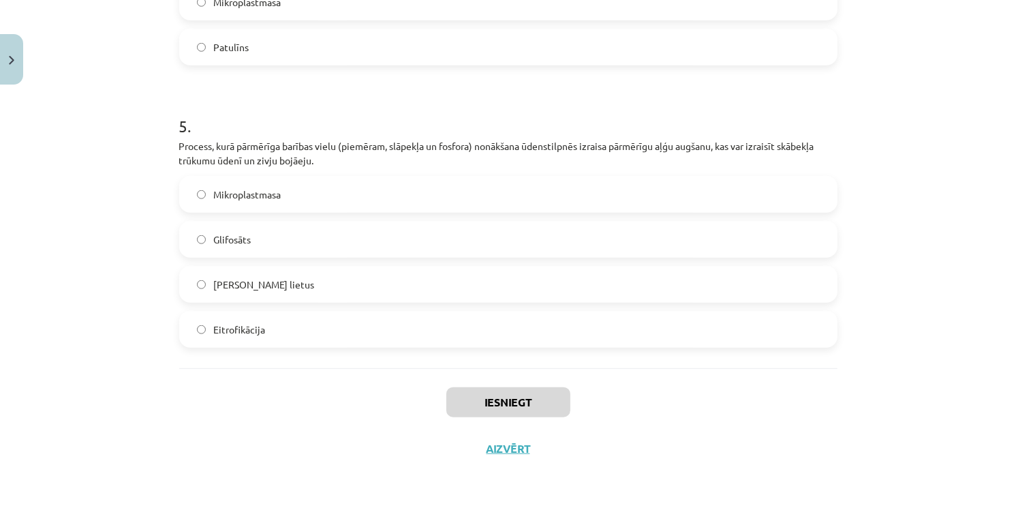
click at [613, 418] on div "Iesniegt Aizvērt" at bounding box center [508, 415] width 658 height 95
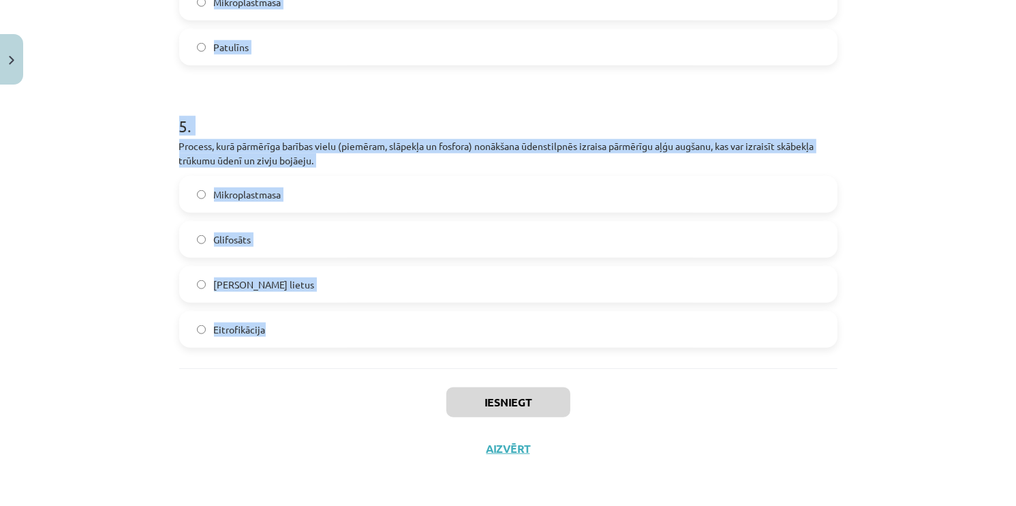
drag, startPoint x: 173, startPoint y: 324, endPoint x: 600, endPoint y: 322, distance: 426.6
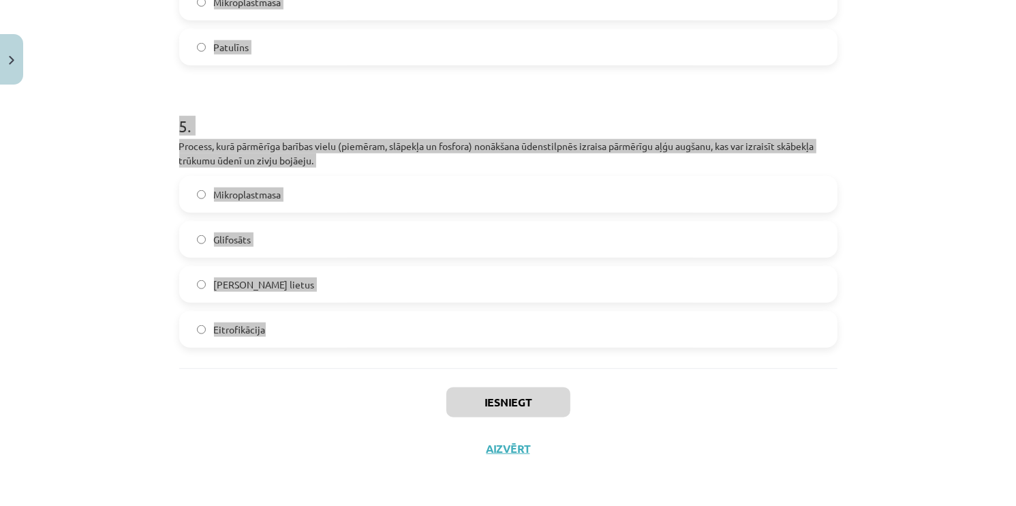
copy form "Lor ip dolorsitametcon adipi elitsed doeiusmod, tem inci utlaboree dolore magna…"
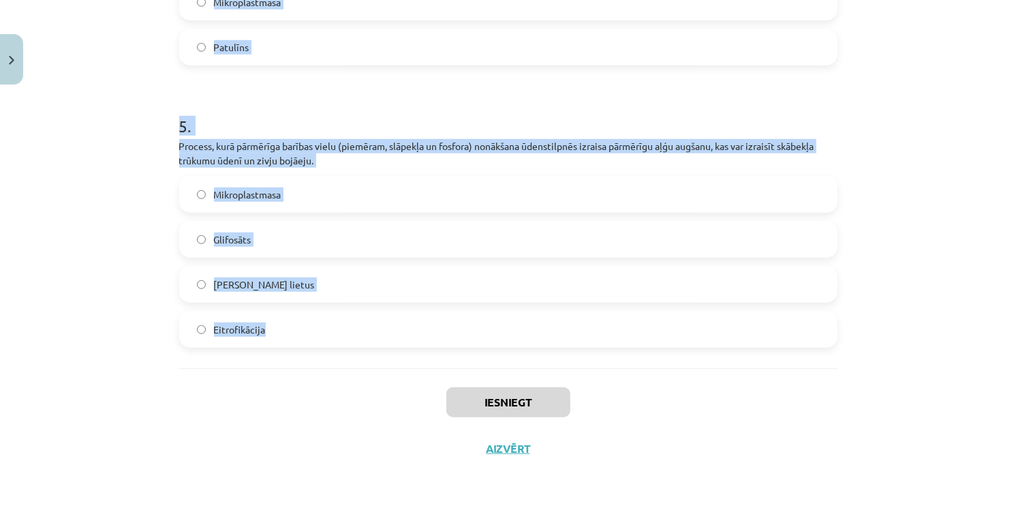
click at [86, 263] on div "Mācību tēma: Bioloģijas i - 11. klases 1. ieskaites mācību materiāls #4 3. tēma…" at bounding box center [508, 253] width 1016 height 506
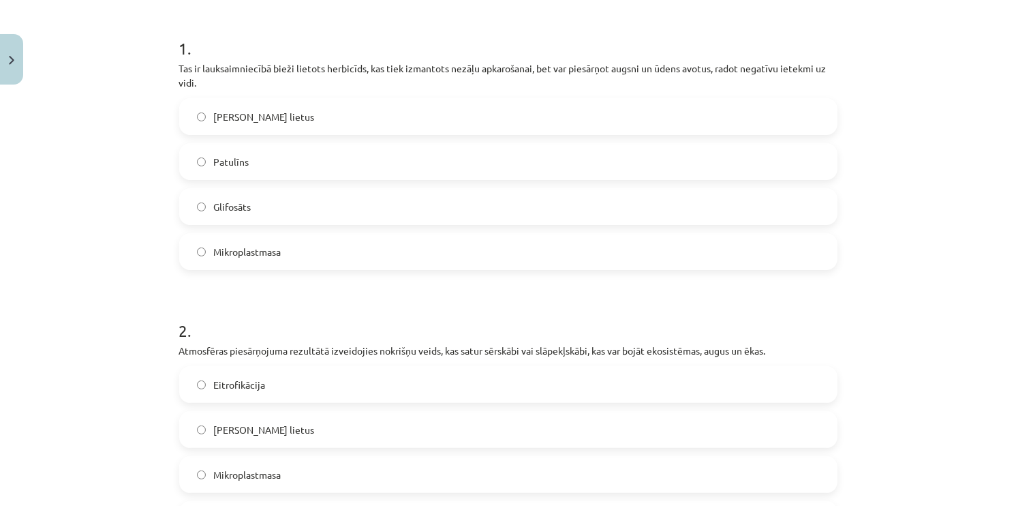
scroll to position [247, 0]
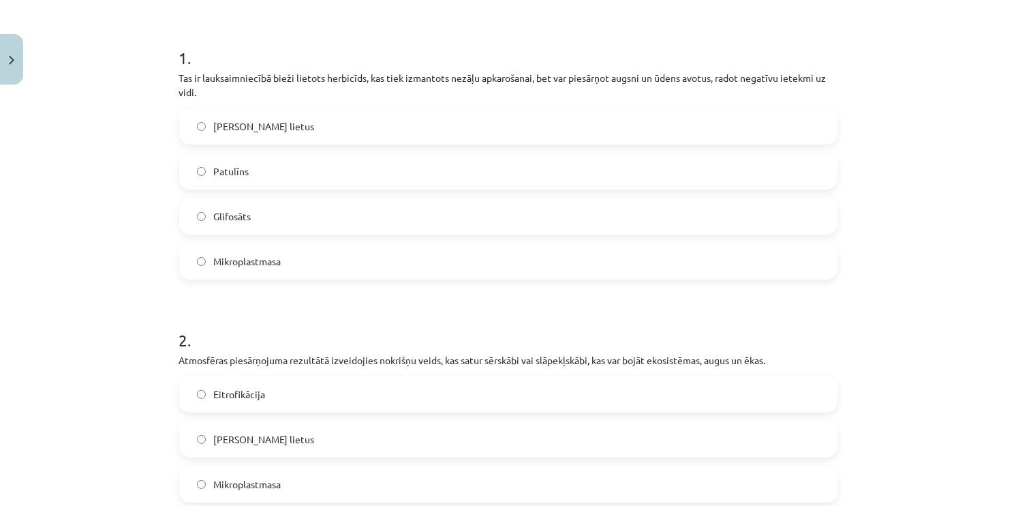
click at [239, 225] on label "Glifosāts" at bounding box center [509, 216] width 656 height 34
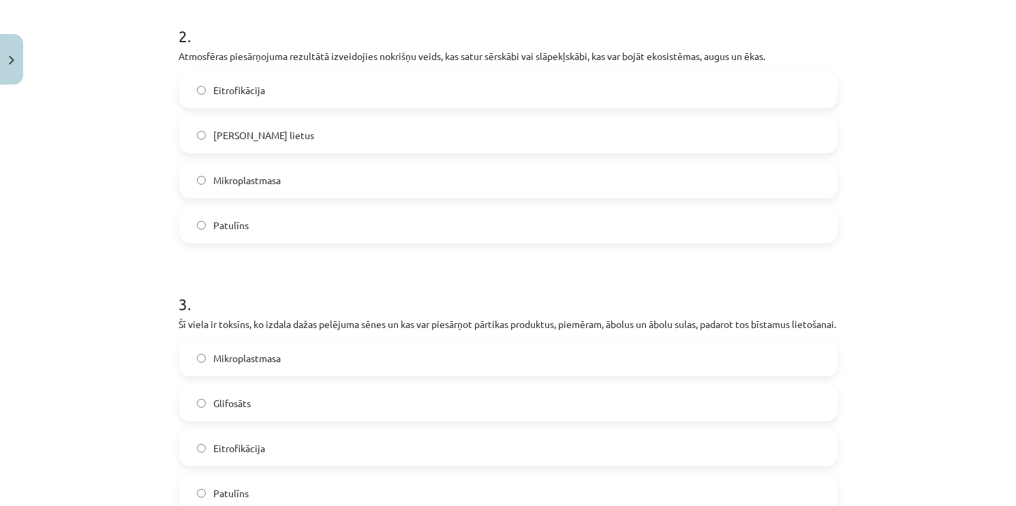
scroll to position [558, 0]
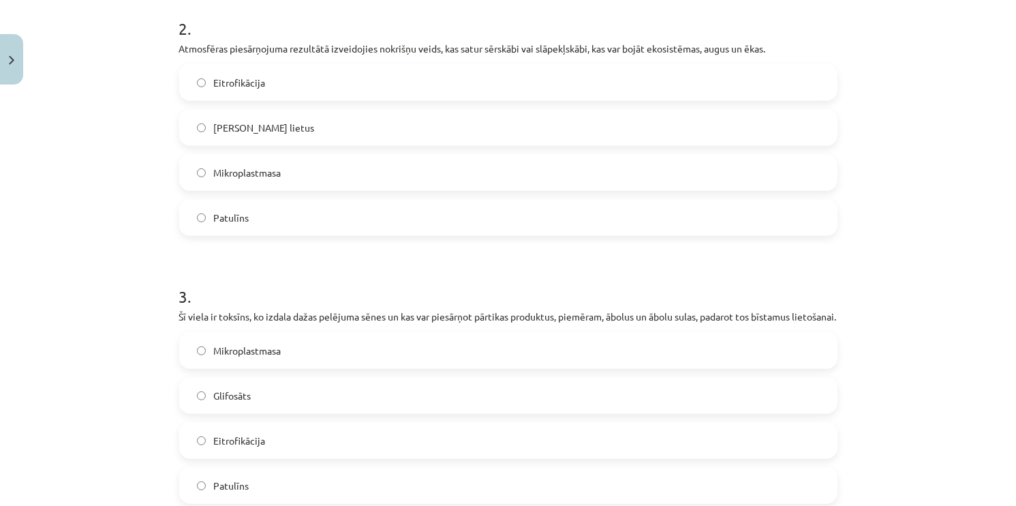
click at [161, 100] on div "Mācību tēma: Bioloģijas i - 11. klases 1. ieskaites mācību materiāls #4 3. tēma…" at bounding box center [508, 253] width 1016 height 506
click at [270, 118] on label "[PERSON_NAME] lietus" at bounding box center [509, 127] width 656 height 34
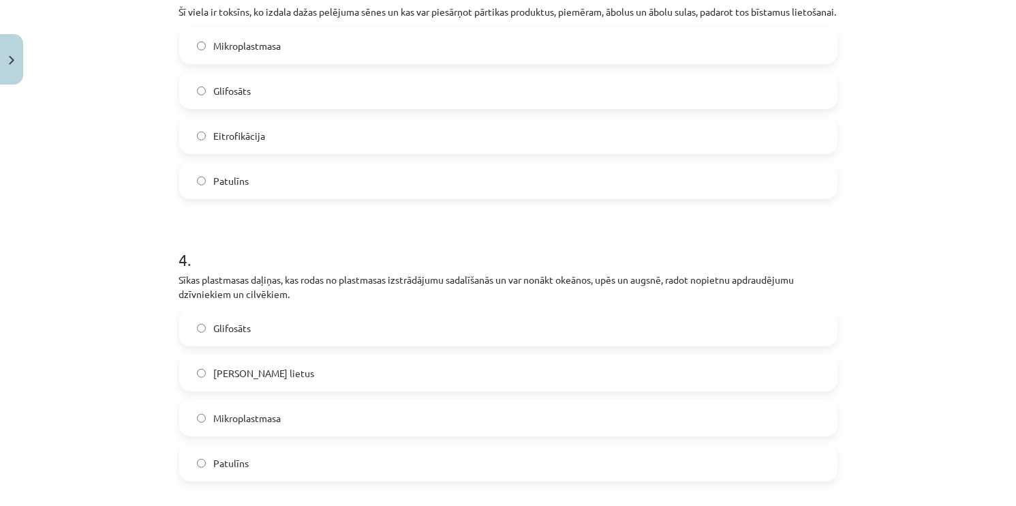
scroll to position [861, 0]
click at [245, 136] on label "Eitrofikācija" at bounding box center [509, 138] width 656 height 34
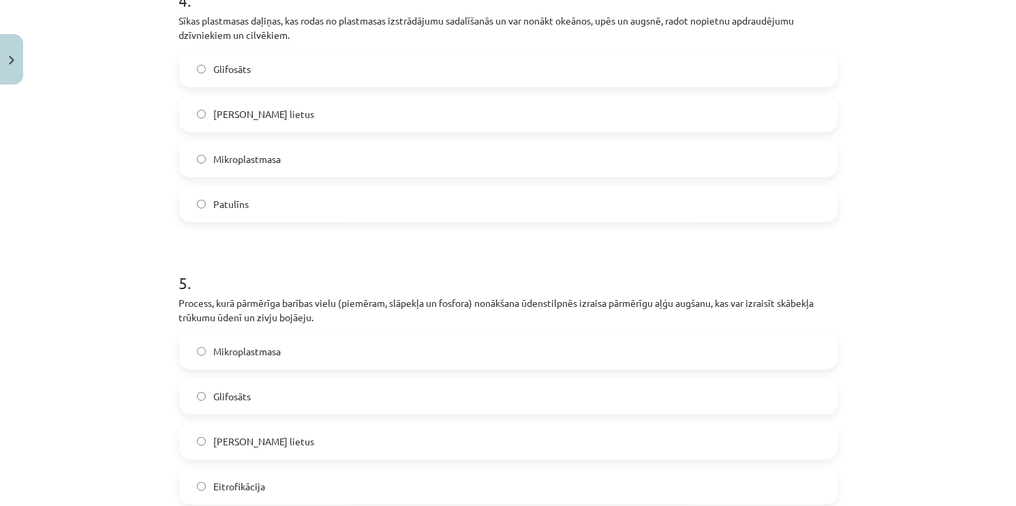
scroll to position [1123, 0]
click at [278, 174] on label "Mikroplastmasa" at bounding box center [509, 157] width 656 height 34
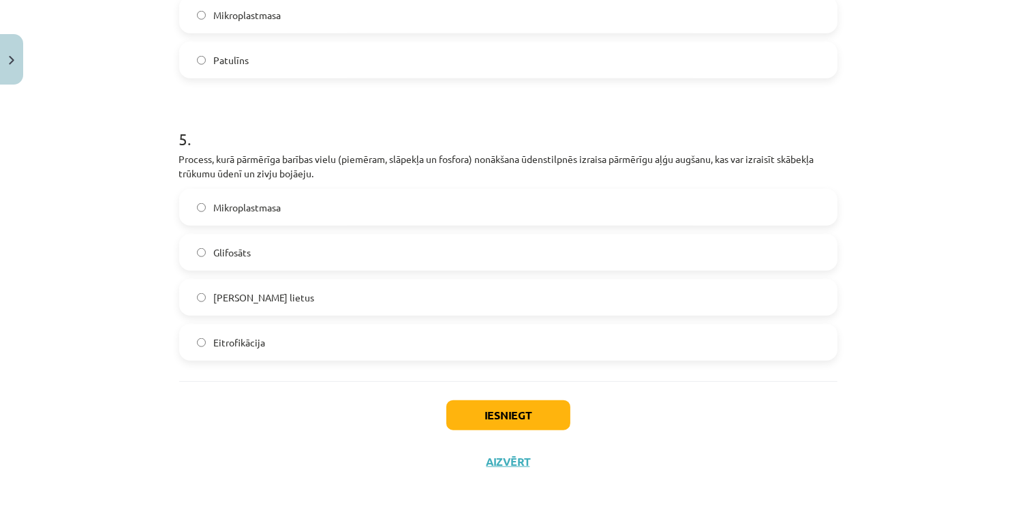
scroll to position [1272, 0]
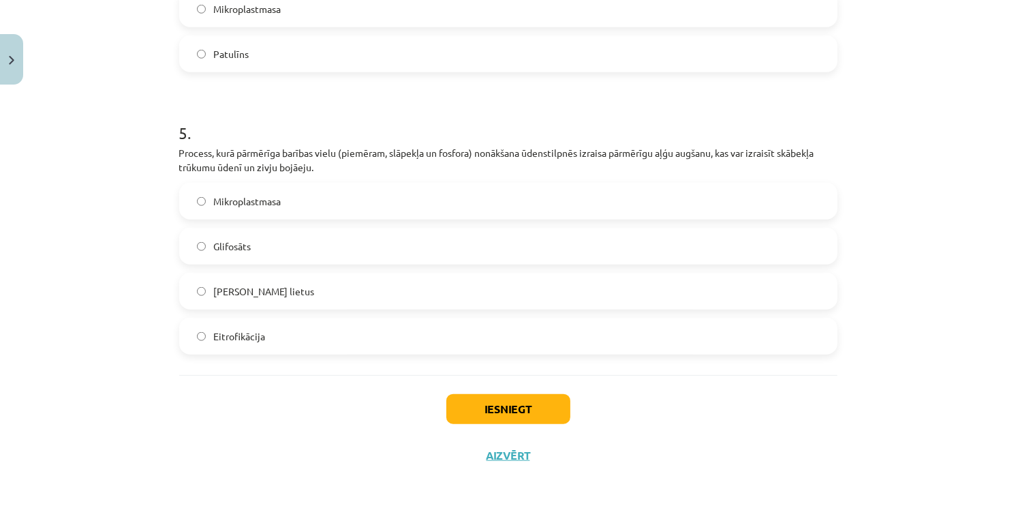
click at [305, 351] on label "Eitrofikācija" at bounding box center [509, 336] width 656 height 34
click at [367, 256] on label "Glifosāts" at bounding box center [509, 246] width 656 height 34
click at [495, 423] on button "Iesniegt" at bounding box center [508, 409] width 124 height 30
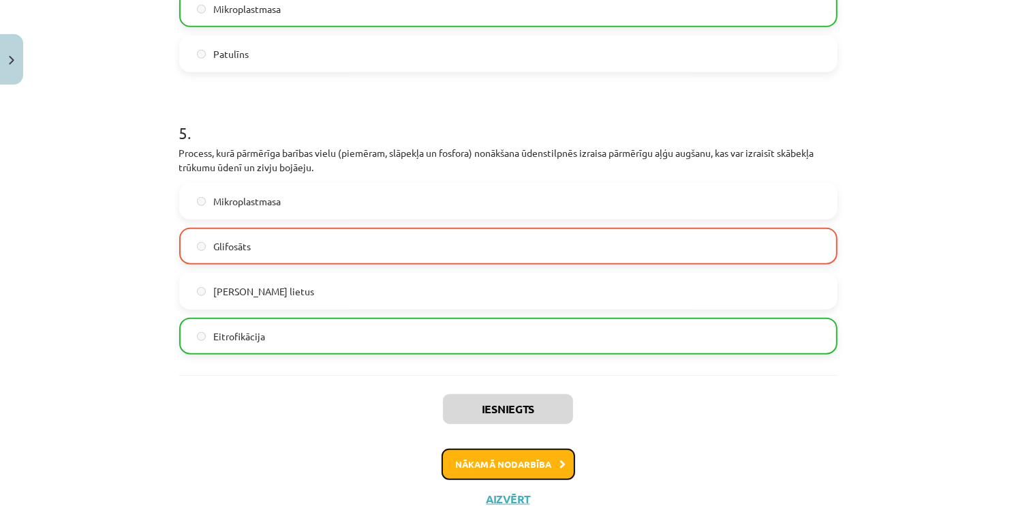
click at [525, 480] on button "Nākamā nodarbība" at bounding box center [509, 463] width 134 height 31
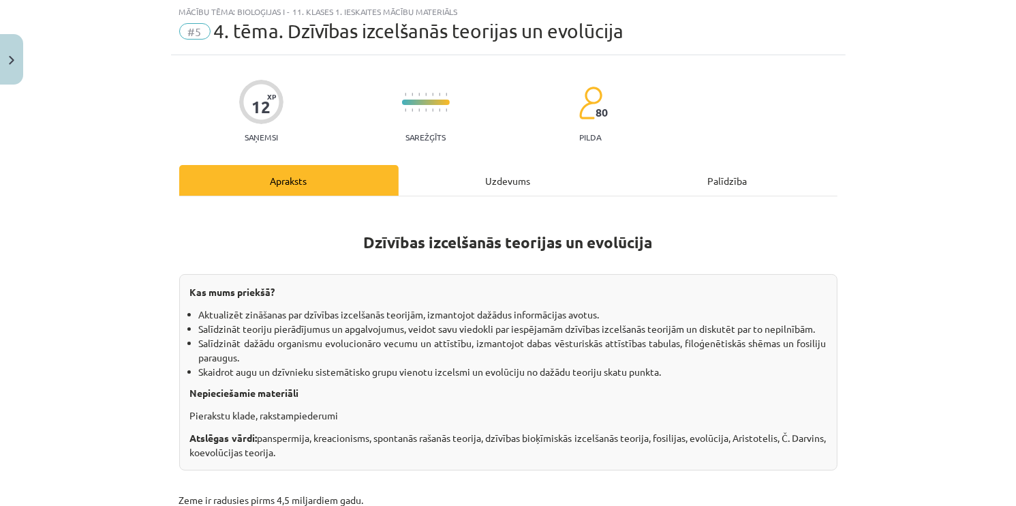
scroll to position [34, 0]
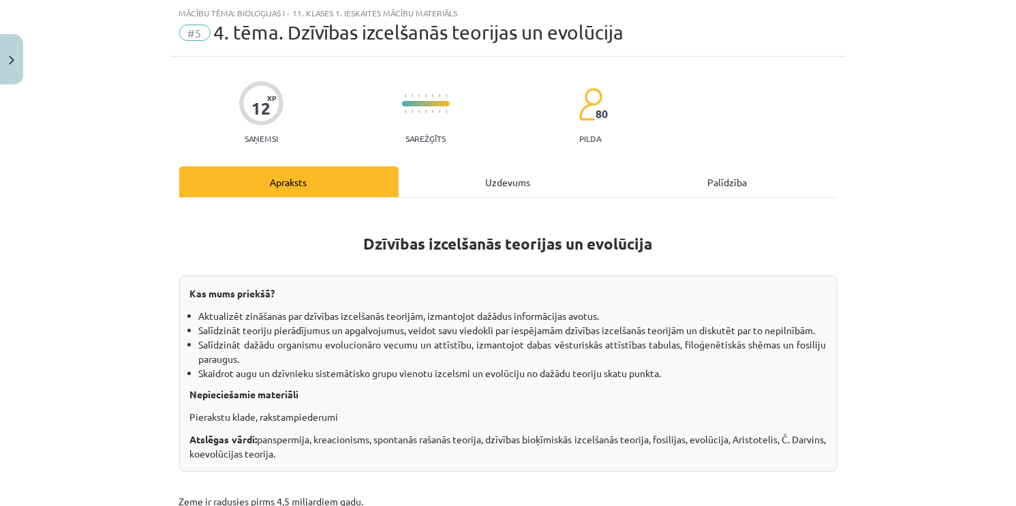
click at [495, 181] on div "Uzdevums" at bounding box center [508, 181] width 219 height 31
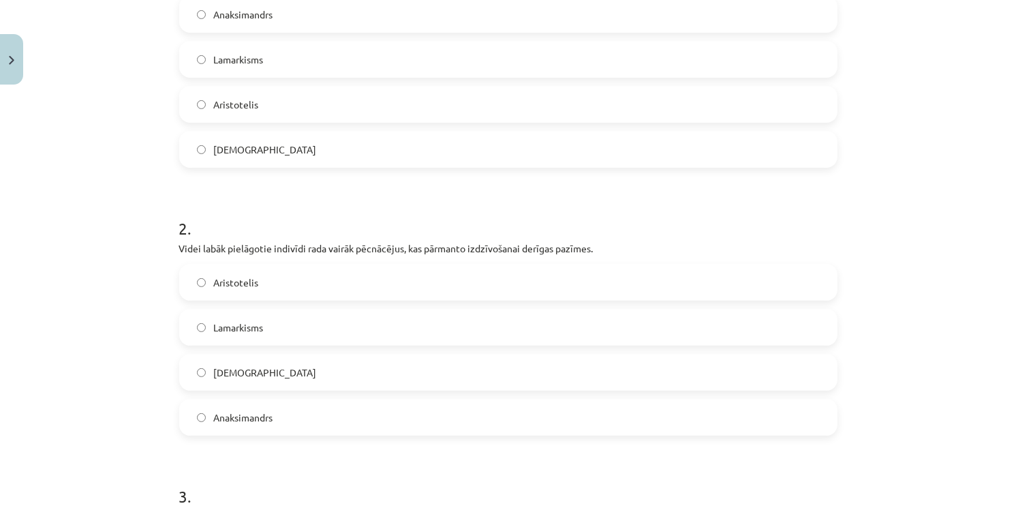
scroll to position [699, 0]
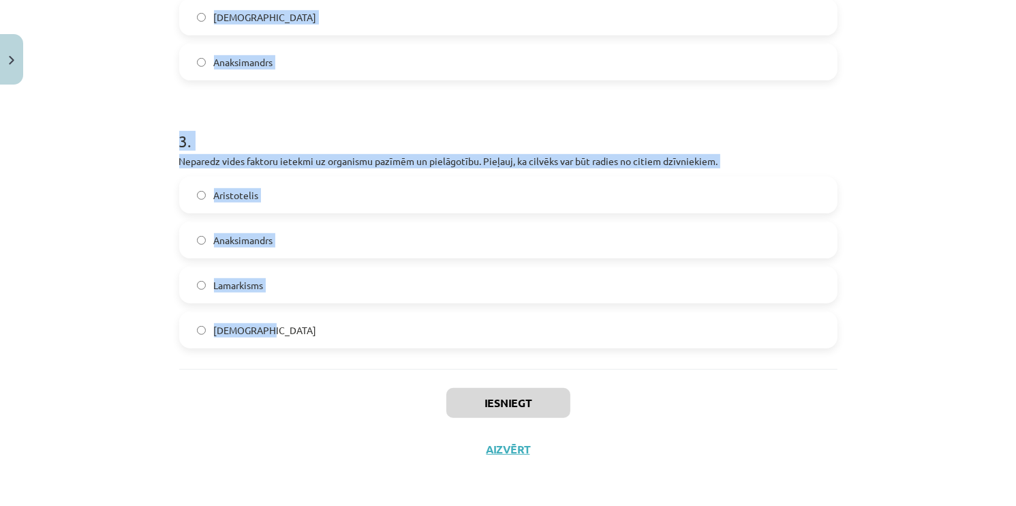
drag, startPoint x: 169, startPoint y: 29, endPoint x: 705, endPoint y: 308, distance: 604.8
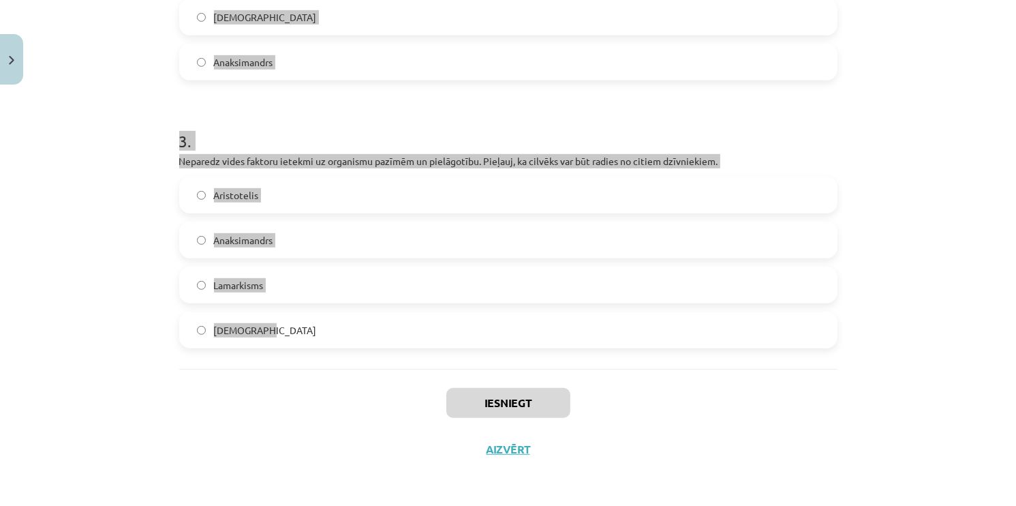
copy form "Pēcnācējiem var nodot dzīves laikā iegūtas izdzīvošanai derīgas pazīmes. Organi…"
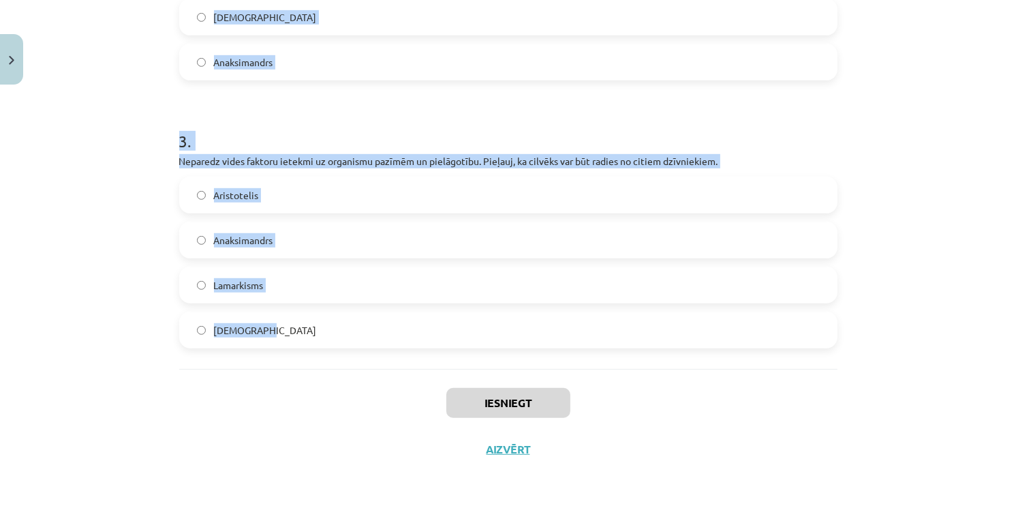
click at [495, 177] on div "Aristotelis" at bounding box center [508, 195] width 658 height 37
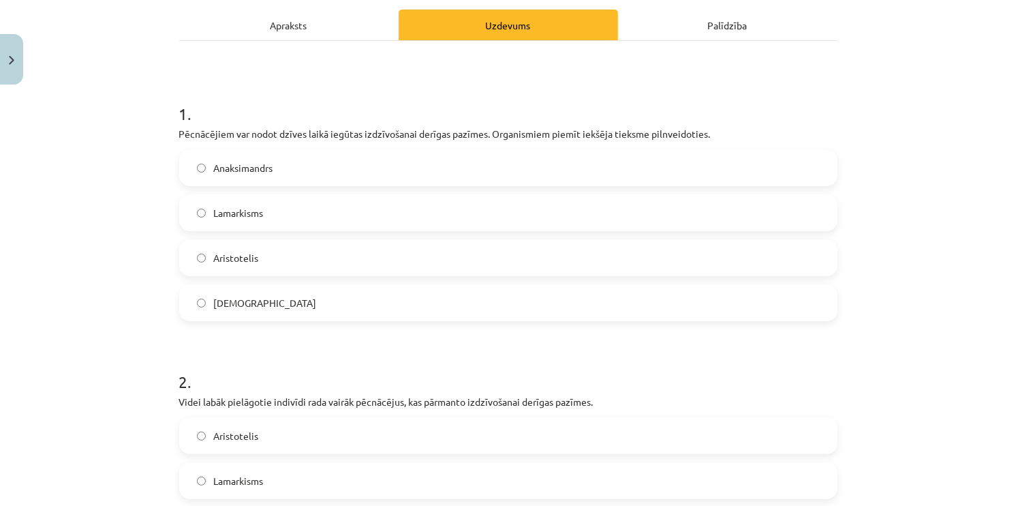
scroll to position [172, 0]
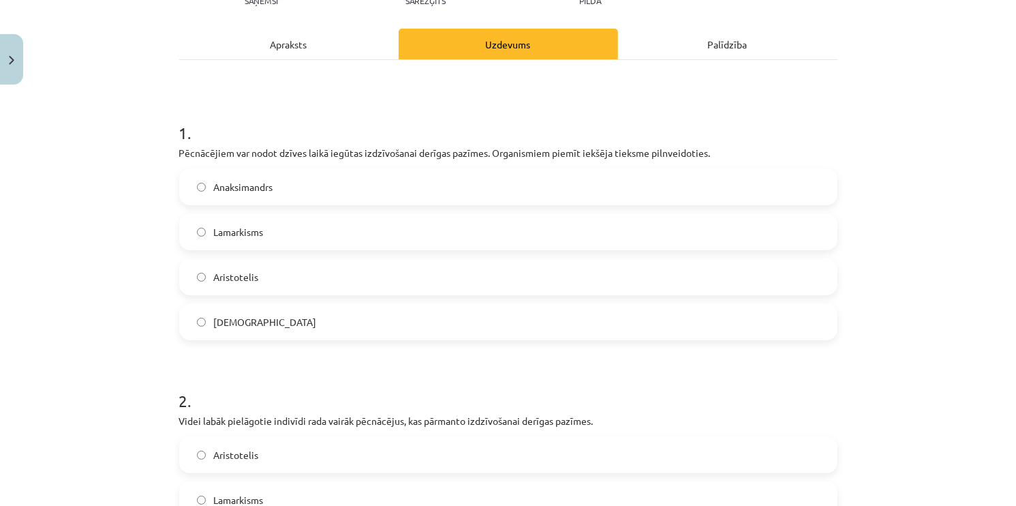
click at [241, 226] on span "Lamarkisms" at bounding box center [239, 232] width 50 height 14
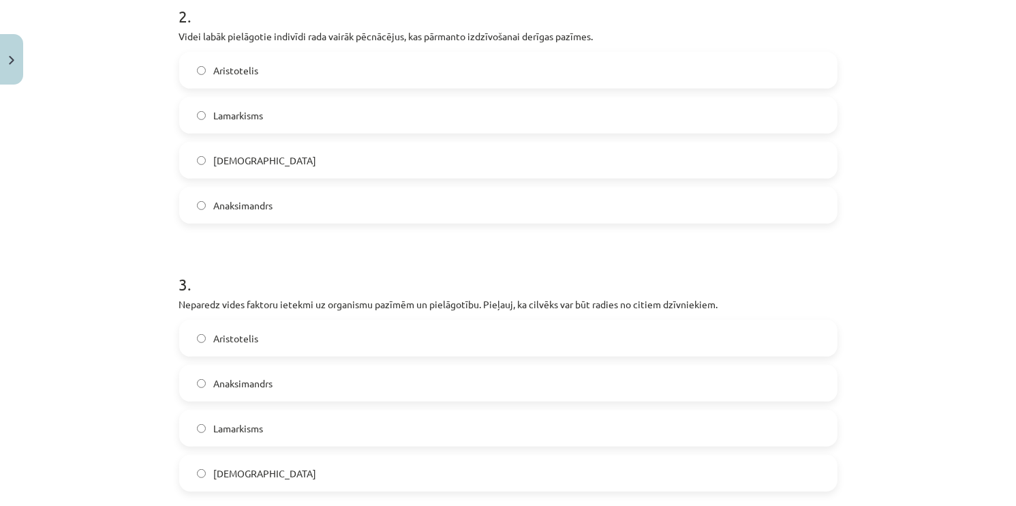
scroll to position [560, 0]
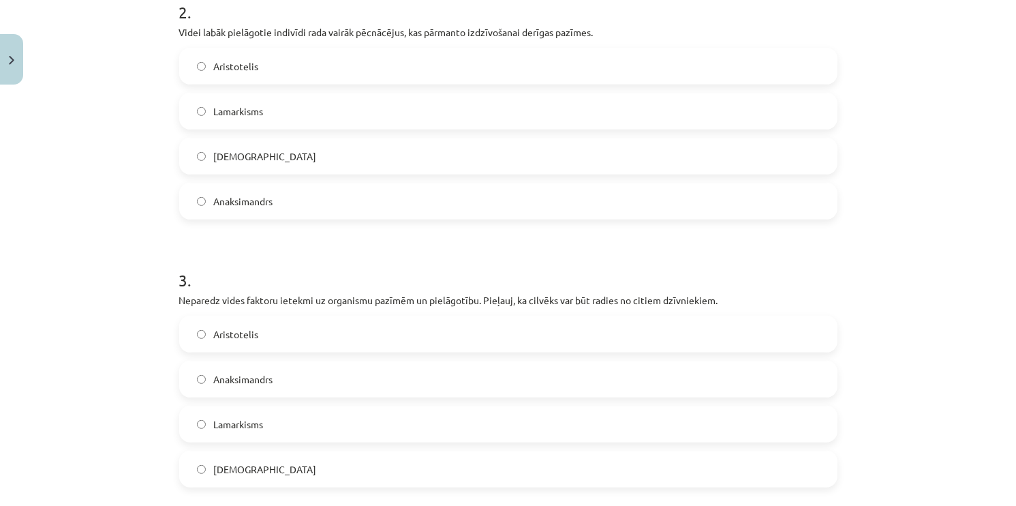
click at [267, 169] on label "[DEMOGRAPHIC_DATA]" at bounding box center [509, 156] width 656 height 34
click at [266, 339] on label "Aristotelis" at bounding box center [509, 334] width 656 height 34
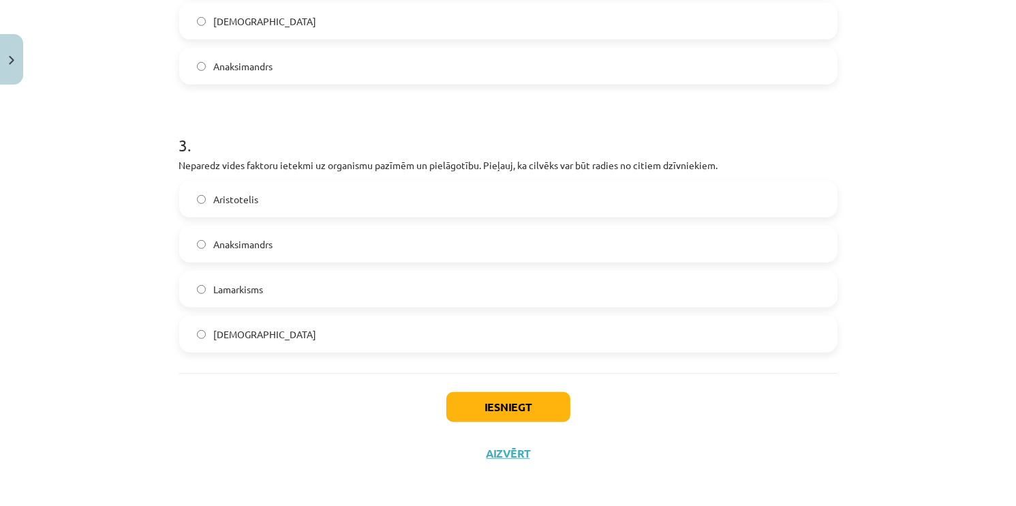
scroll to position [699, 0]
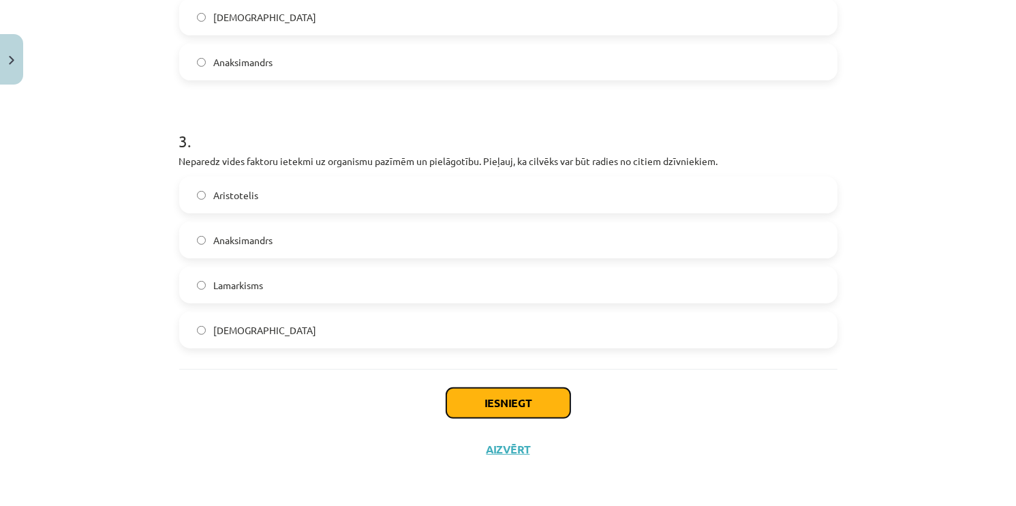
click at [527, 399] on button "Iesniegt" at bounding box center [508, 403] width 124 height 30
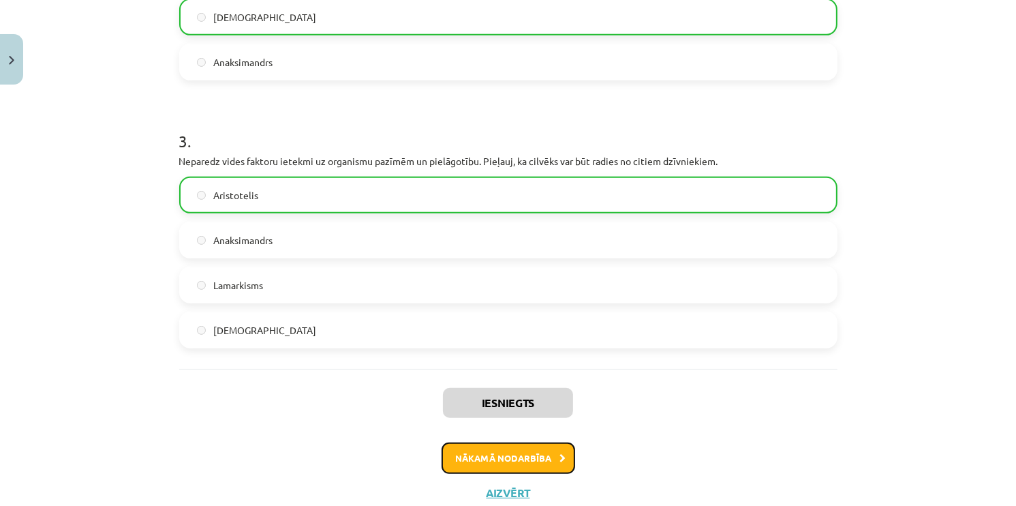
click at [515, 455] on button "Nākamā nodarbība" at bounding box center [509, 457] width 134 height 31
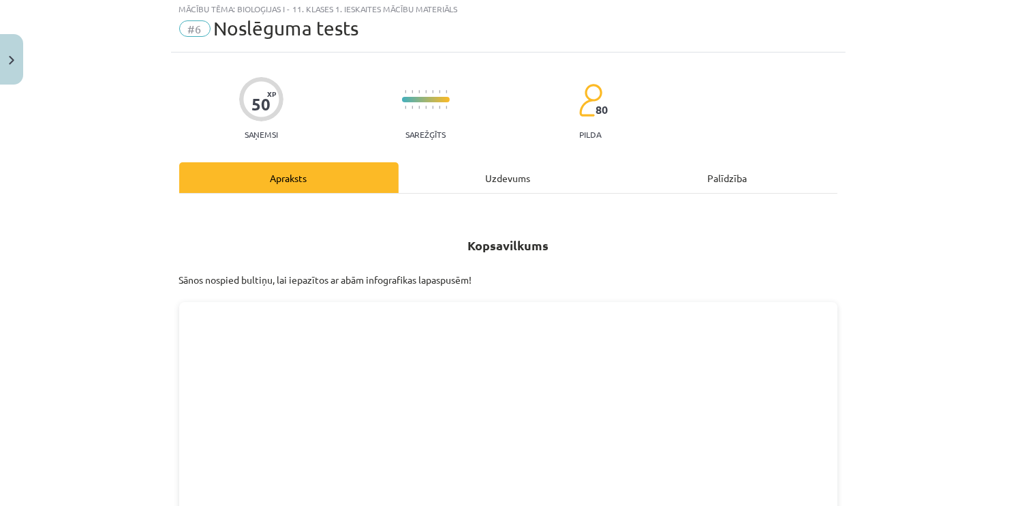
scroll to position [34, 0]
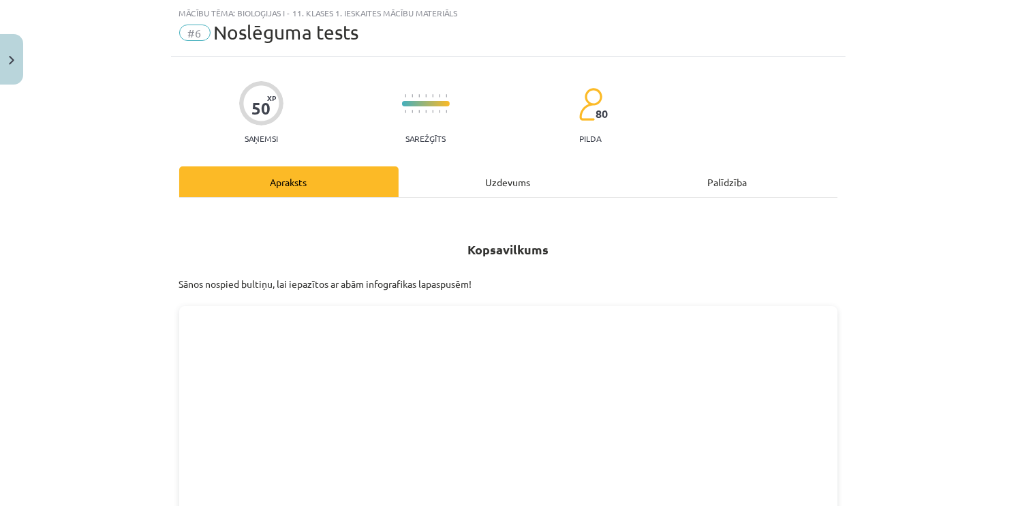
click at [508, 173] on div "Uzdevums" at bounding box center [508, 181] width 219 height 31
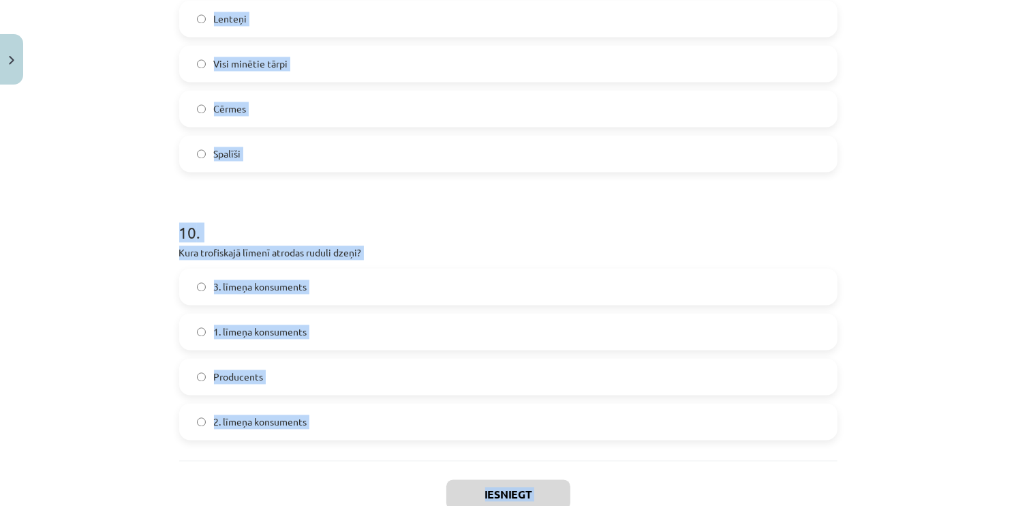
scroll to position [2696, 0]
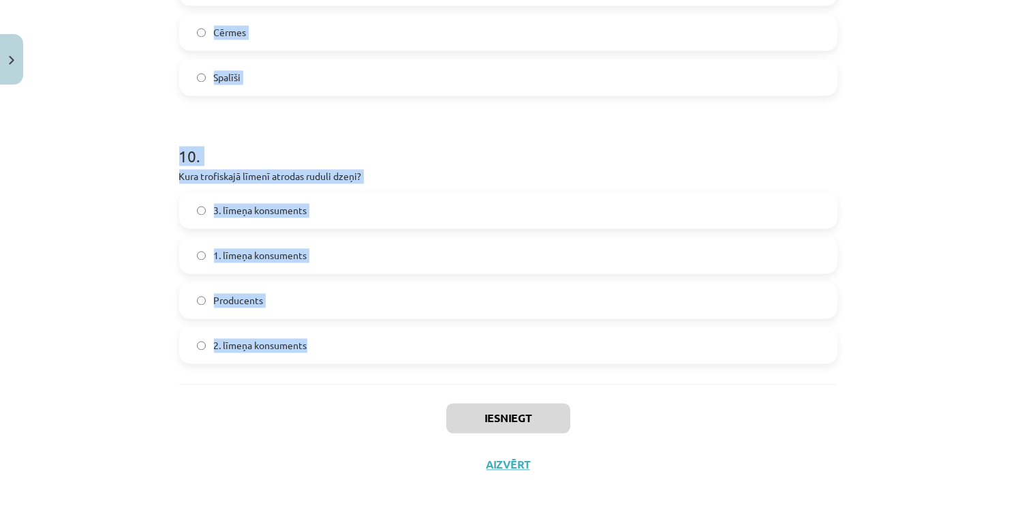
drag, startPoint x: 170, startPoint y: 285, endPoint x: 663, endPoint y: 325, distance: 494.4
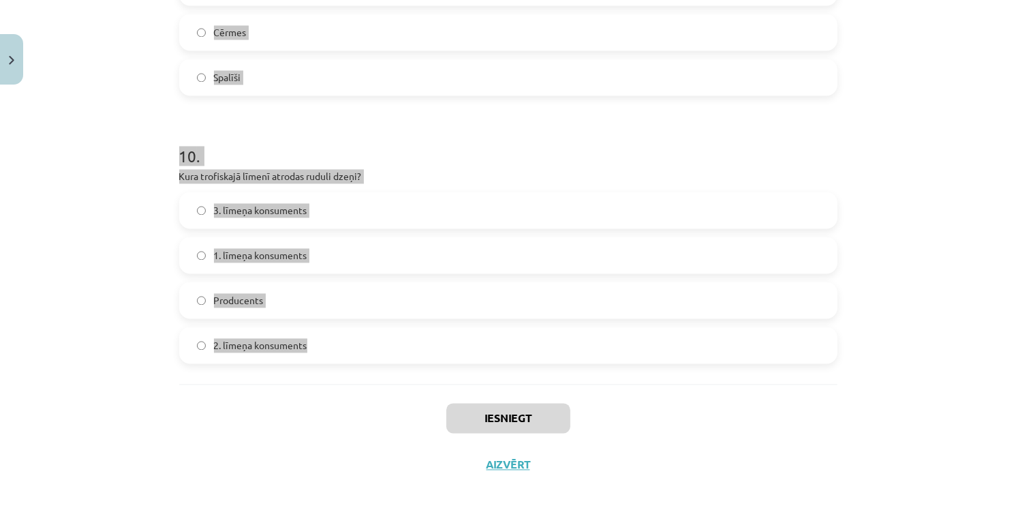
copy form "Lo ipsum do sita conse adipisc, eli seddo ei tempori utlaboreetdo magnaaliqua e…"
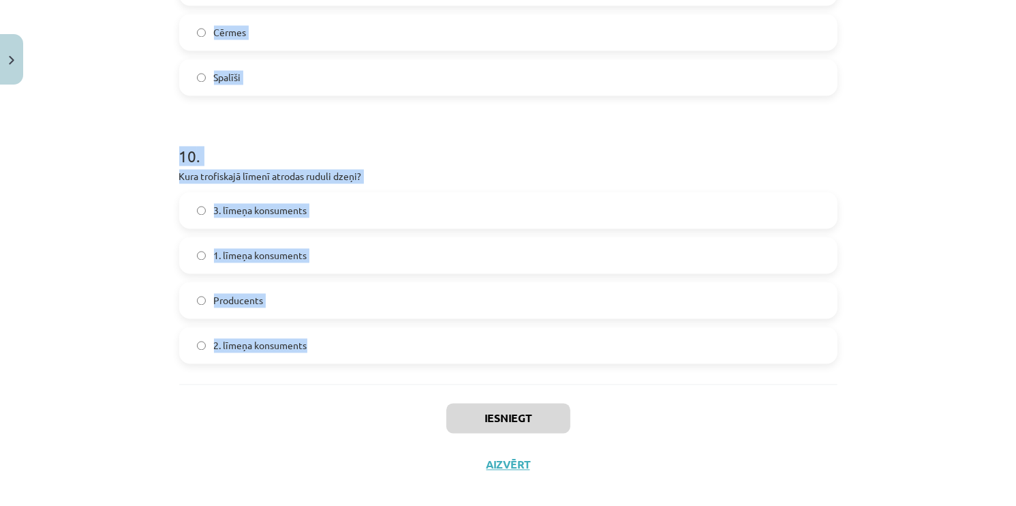
click at [401, 137] on h1 "10 ." at bounding box center [508, 144] width 658 height 42
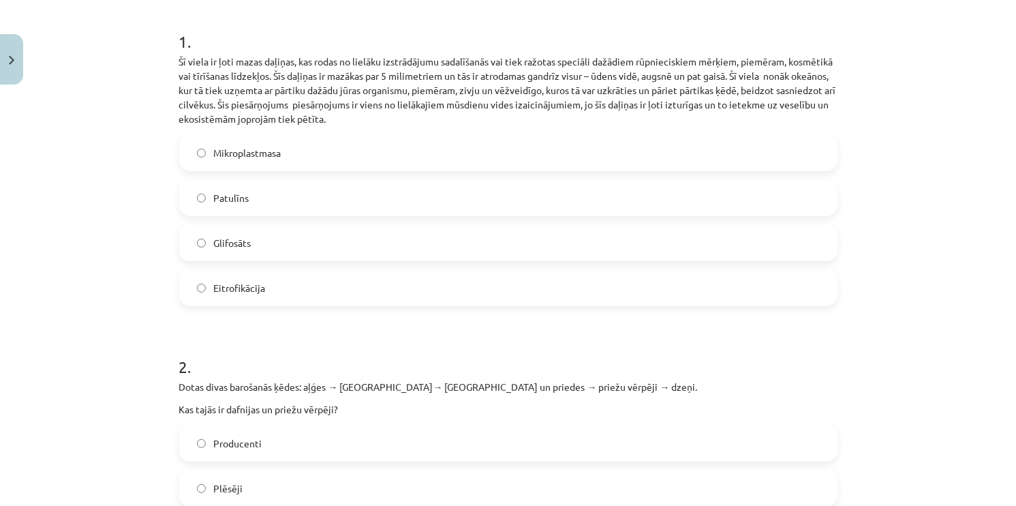
scroll to position [243, 0]
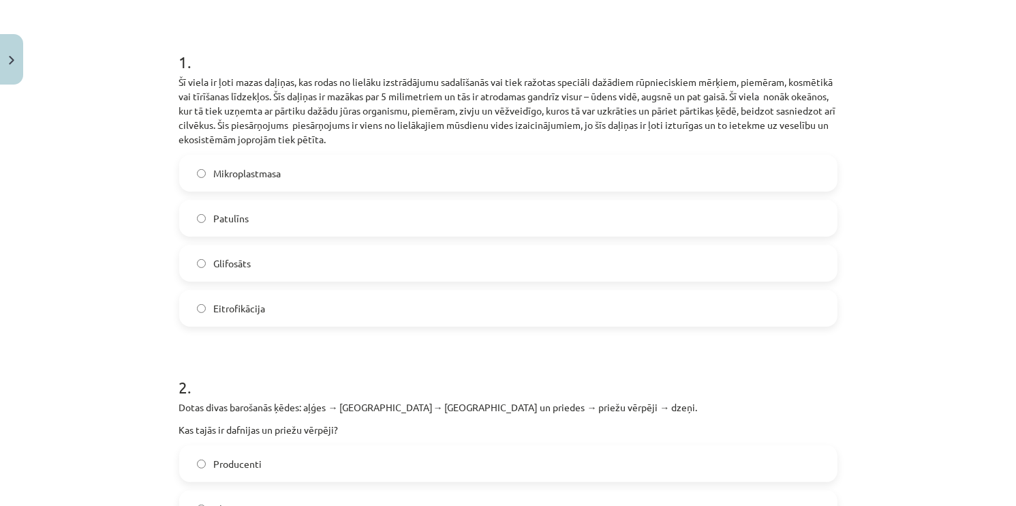
click at [383, 182] on label "Mikroplastmasa" at bounding box center [509, 173] width 656 height 34
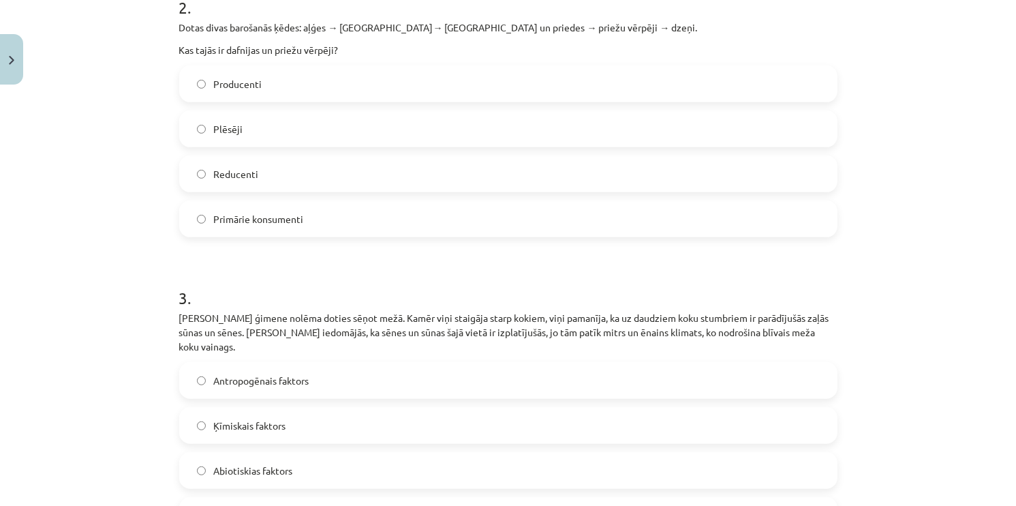
scroll to position [624, 0]
click at [275, 219] on span "Primārie konsumenti" at bounding box center [259, 217] width 90 height 14
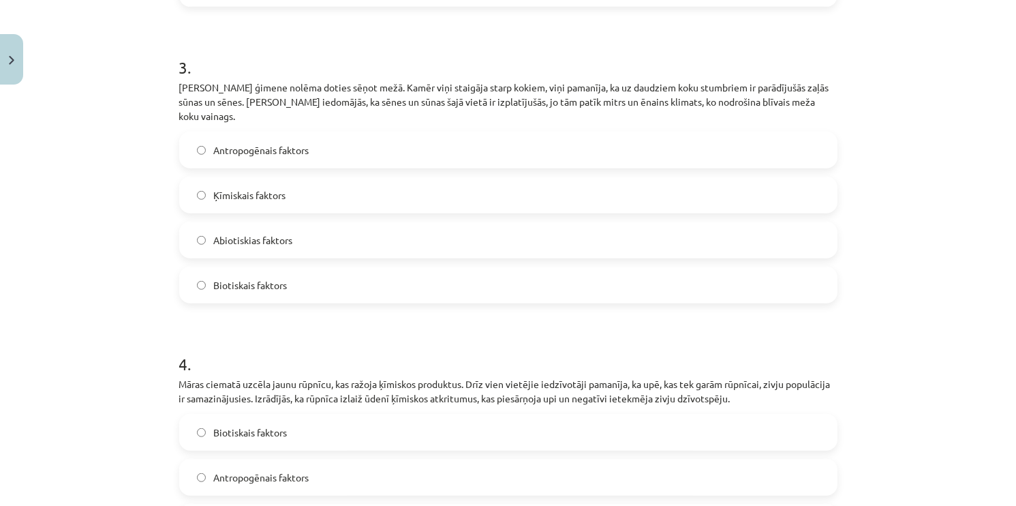
scroll to position [856, 0]
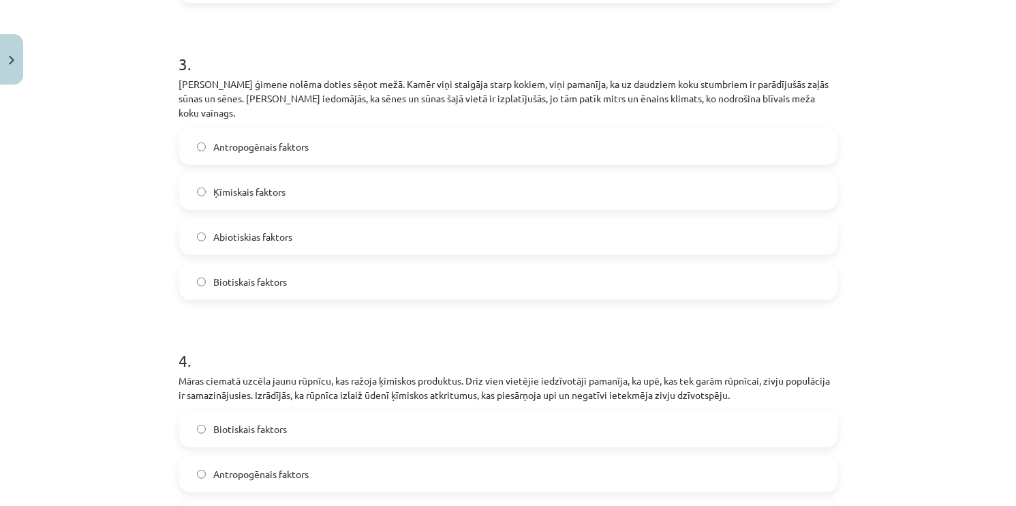
click at [284, 230] on span "Abiotiskias faktors" at bounding box center [253, 237] width 79 height 14
drag, startPoint x: 1005, startPoint y: 189, endPoint x: 1005, endPoint y: 223, distance: 33.4
click at [1005, 223] on div "Mācību tēma: Bioloģijas i - 11. klases 1. ieskaites mācību materiāls #6 Noslēgu…" at bounding box center [508, 253] width 1016 height 506
click at [996, 219] on div "Mācību tēma: Bioloģijas i - 11. klases 1. ieskaites mācību materiāls #6 Noslēgu…" at bounding box center [508, 253] width 1016 height 506
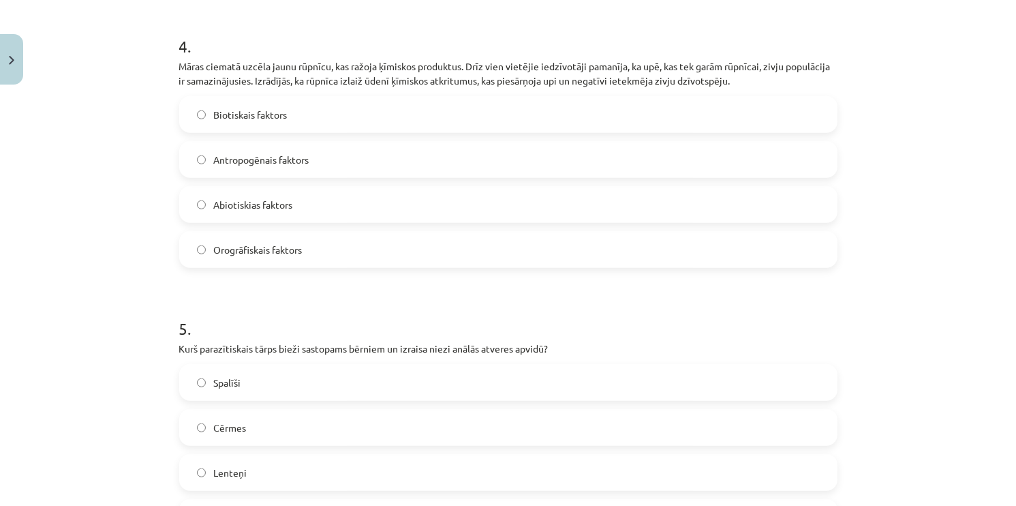
scroll to position [1163, 0]
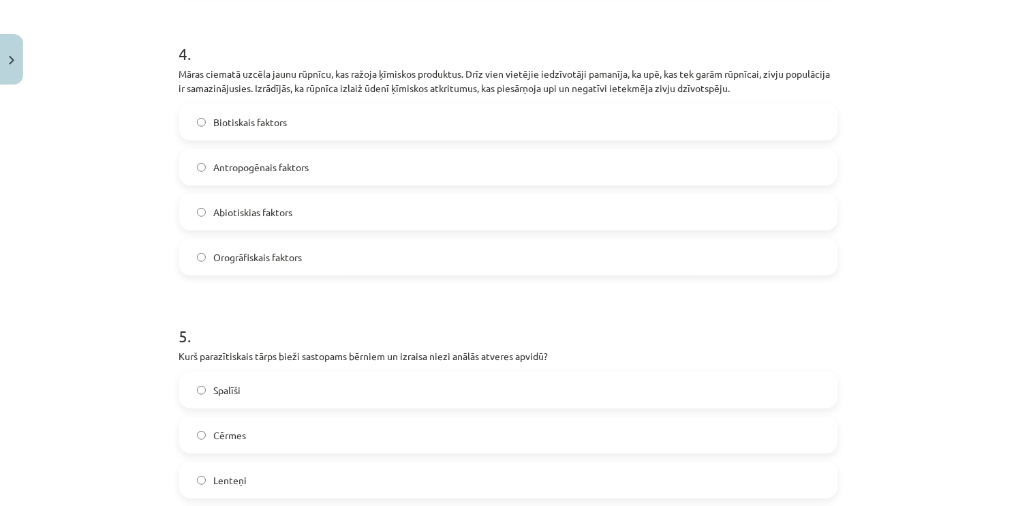
click at [386, 195] on label "Abiotiskias faktors" at bounding box center [509, 212] width 656 height 34
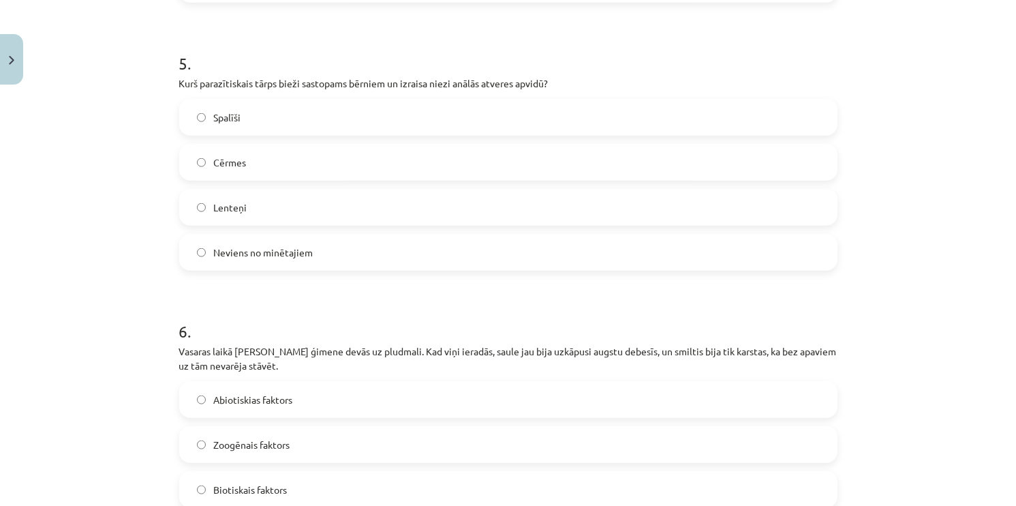
scroll to position [1463, 0]
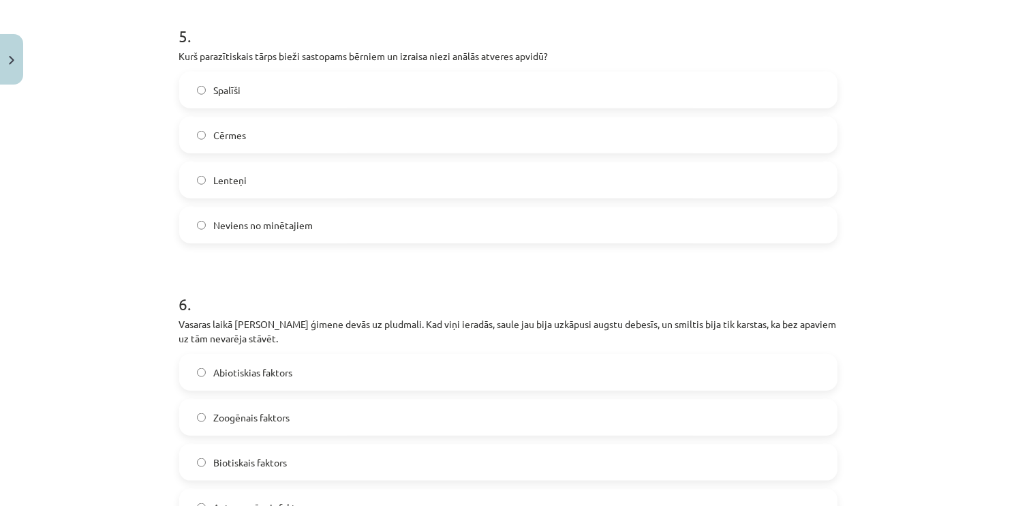
click at [236, 82] on label "Spalīši" at bounding box center [509, 90] width 656 height 34
click at [273, 365] on span "Abiotiskias faktors" at bounding box center [253, 372] width 79 height 14
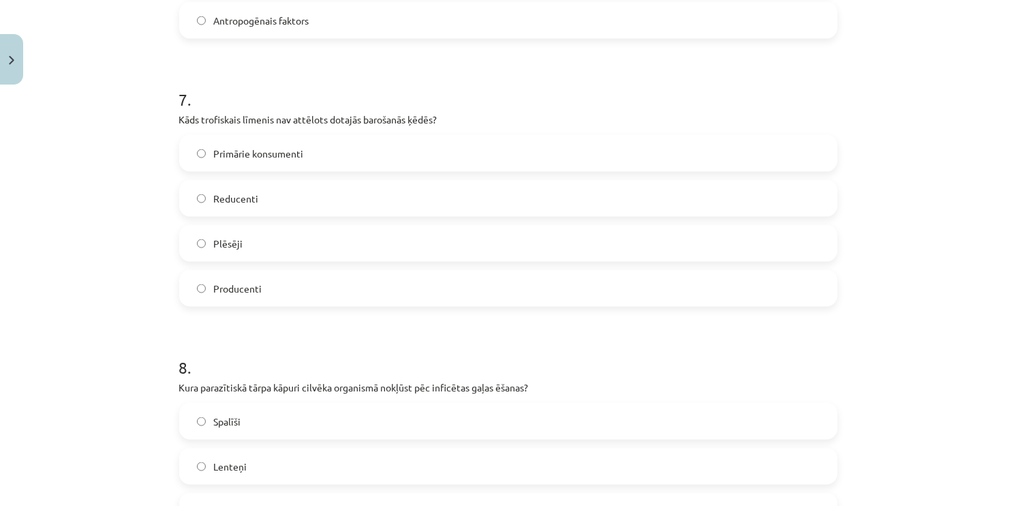
scroll to position [1953, 0]
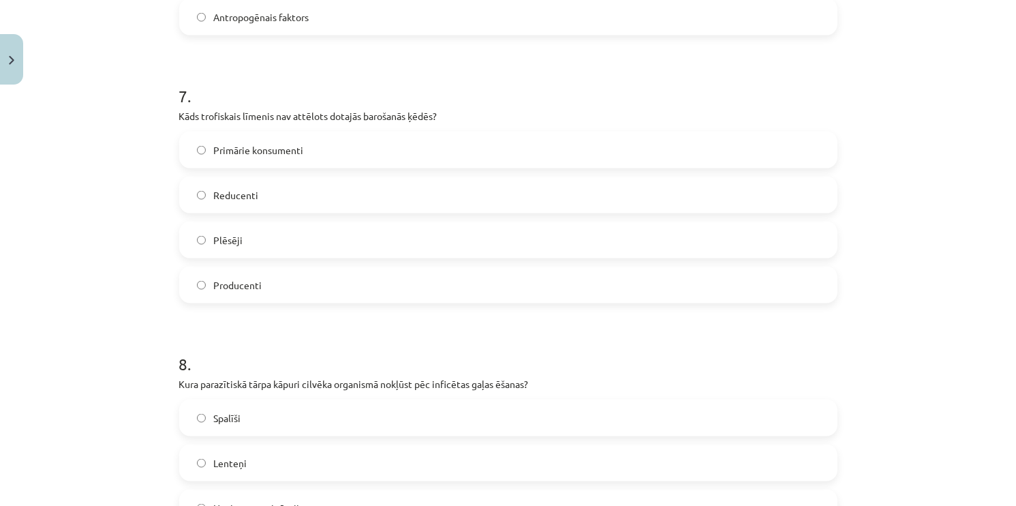
click at [269, 178] on label "Reducenti" at bounding box center [509, 195] width 656 height 34
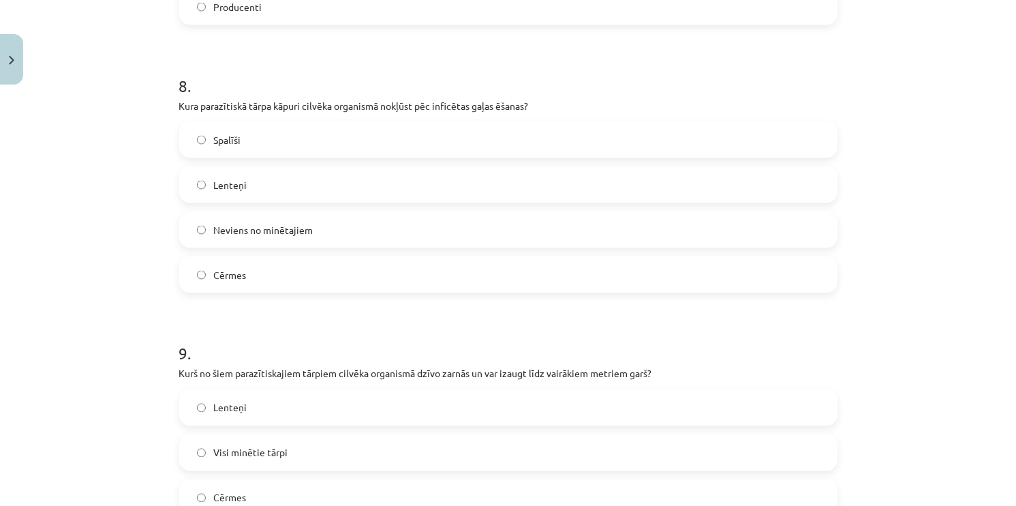
scroll to position [2252, 0]
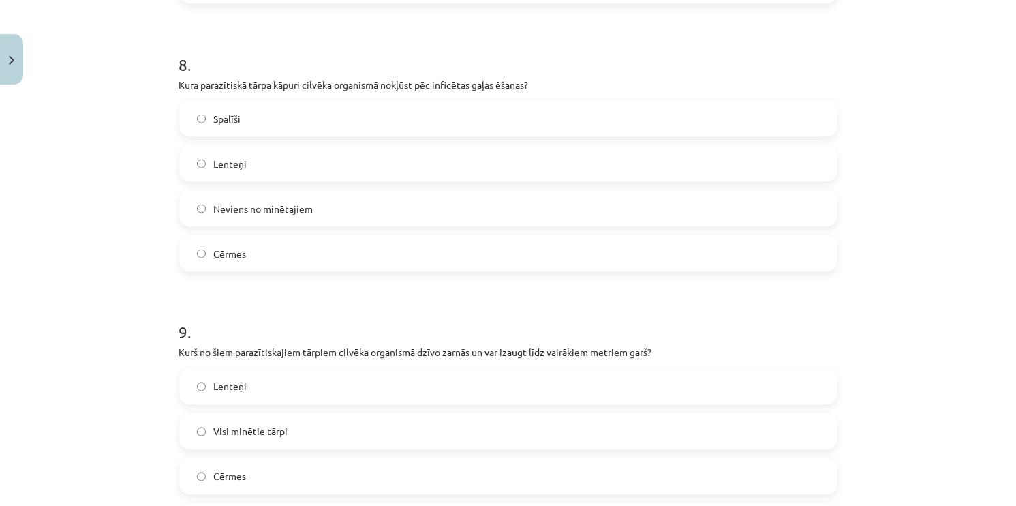
click at [239, 157] on span "Lenteņi" at bounding box center [230, 164] width 33 height 14
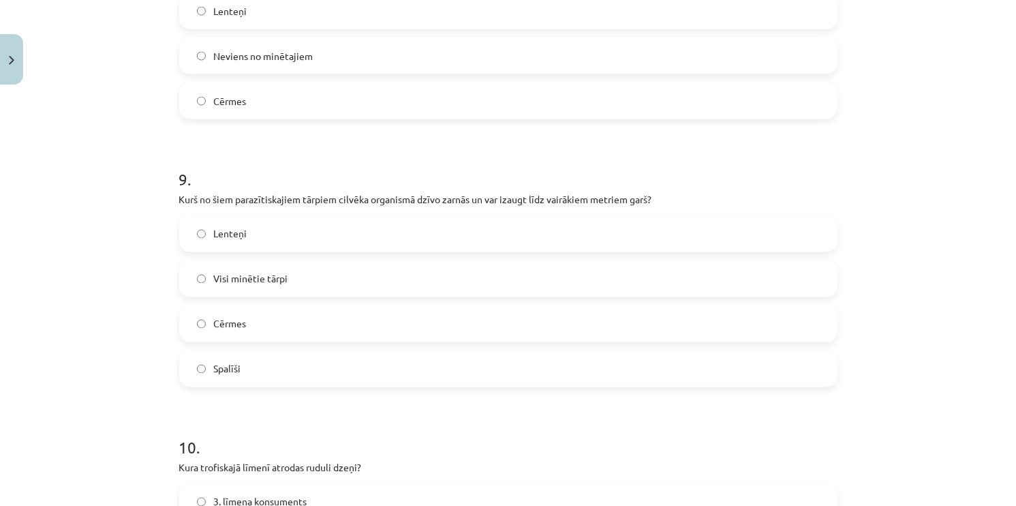
scroll to position [2413, 0]
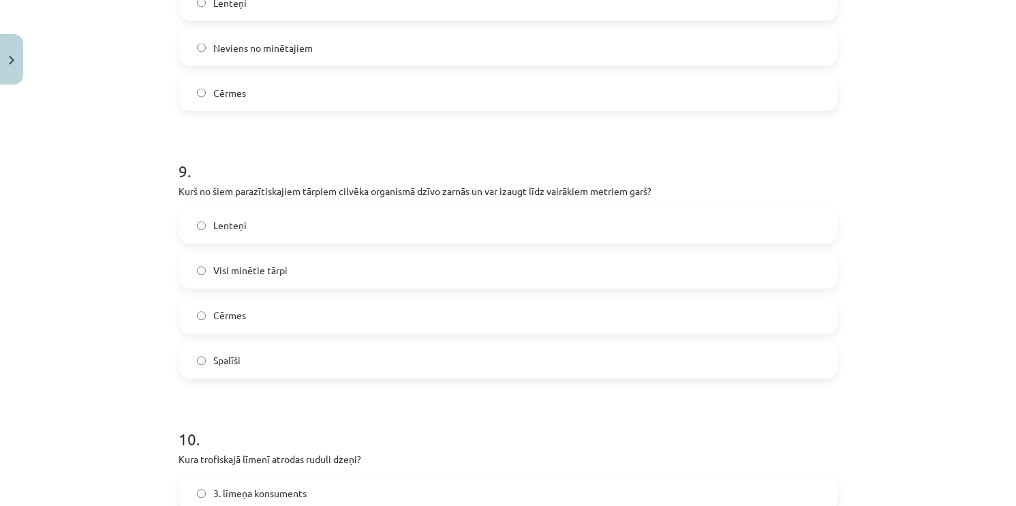
click at [229, 219] on span "Lenteņi" at bounding box center [230, 226] width 33 height 14
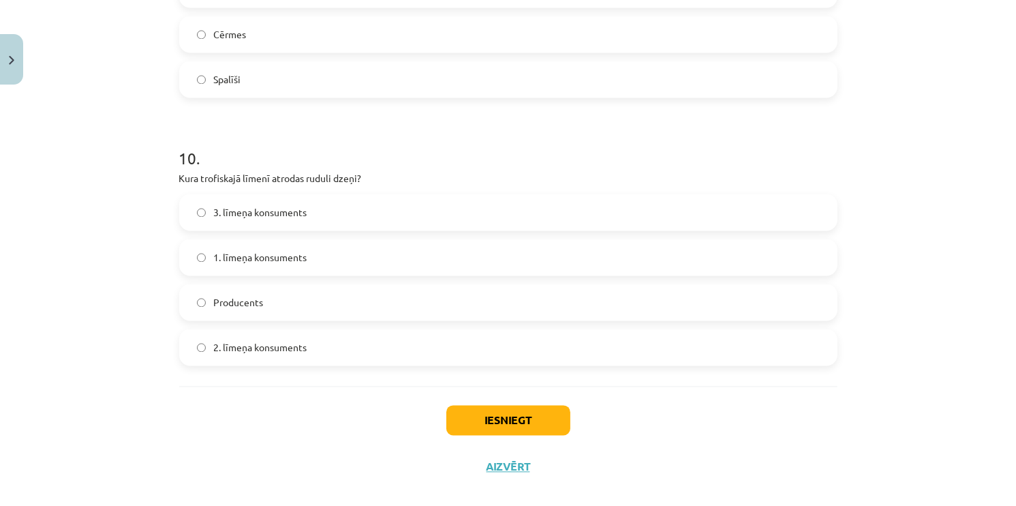
scroll to position [2696, 0]
click at [266, 338] on label "2. līmeņa konsuments" at bounding box center [509, 345] width 656 height 34
click at [539, 403] on button "Iesniegt" at bounding box center [508, 418] width 124 height 30
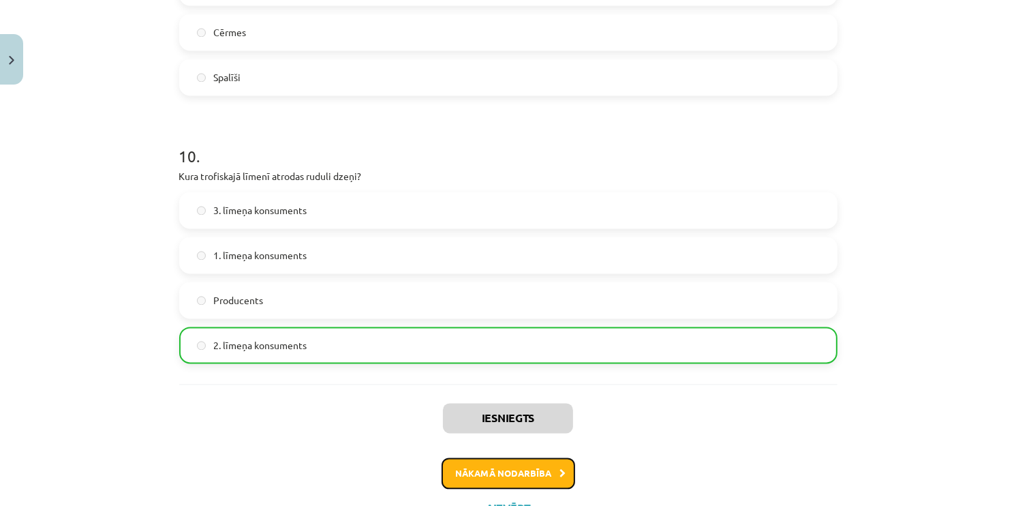
drag, startPoint x: 498, startPoint y: 462, endPoint x: 444, endPoint y: 463, distance: 53.8
click at [444, 463] on button "Nākamā nodarbība" at bounding box center [509, 472] width 134 height 31
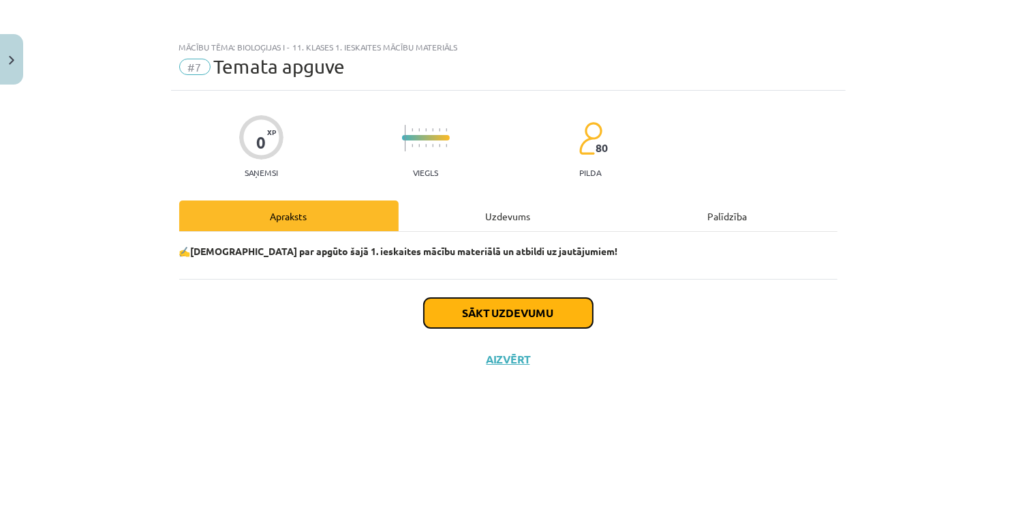
click at [486, 310] on button "Sākt uzdevumu" at bounding box center [508, 313] width 169 height 30
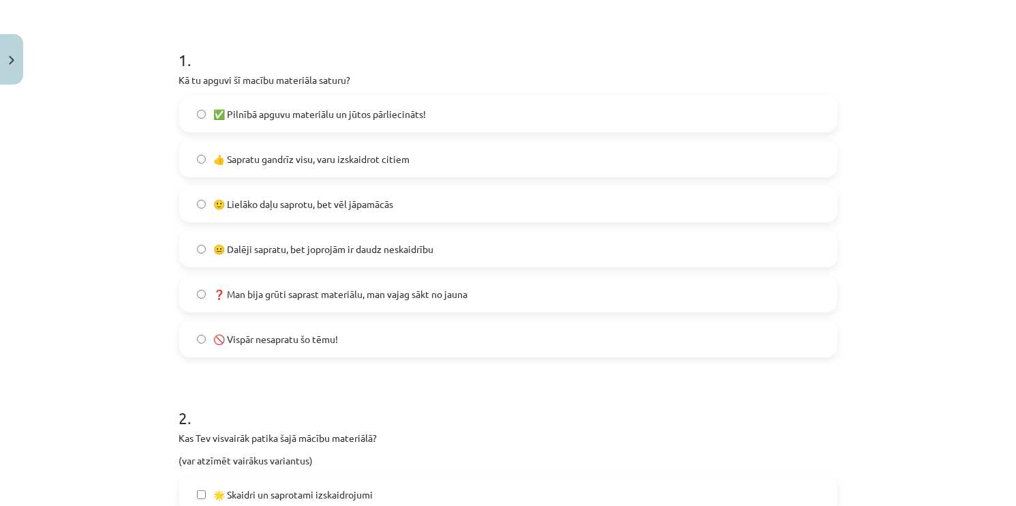
scroll to position [249, 0]
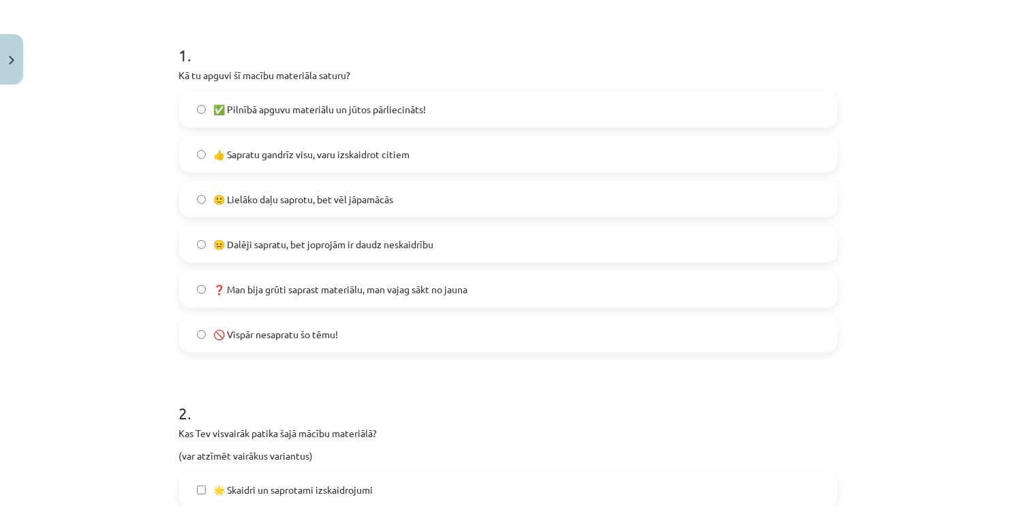
click at [412, 188] on label "🙂 Lielāko daļu saprotu, bet vēl jāpamācās" at bounding box center [509, 199] width 656 height 34
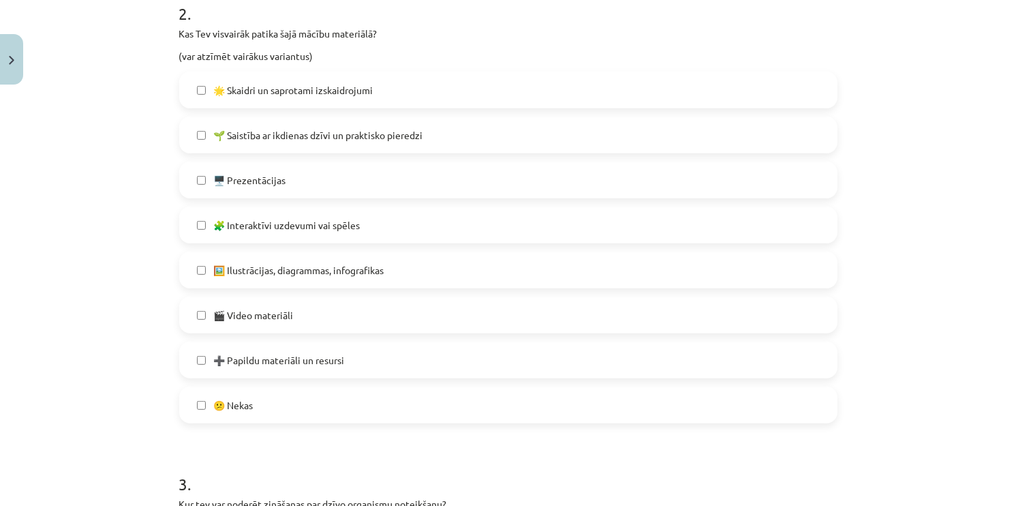
scroll to position [651, 0]
click at [341, 397] on label "😕 Nekas" at bounding box center [509, 403] width 656 height 34
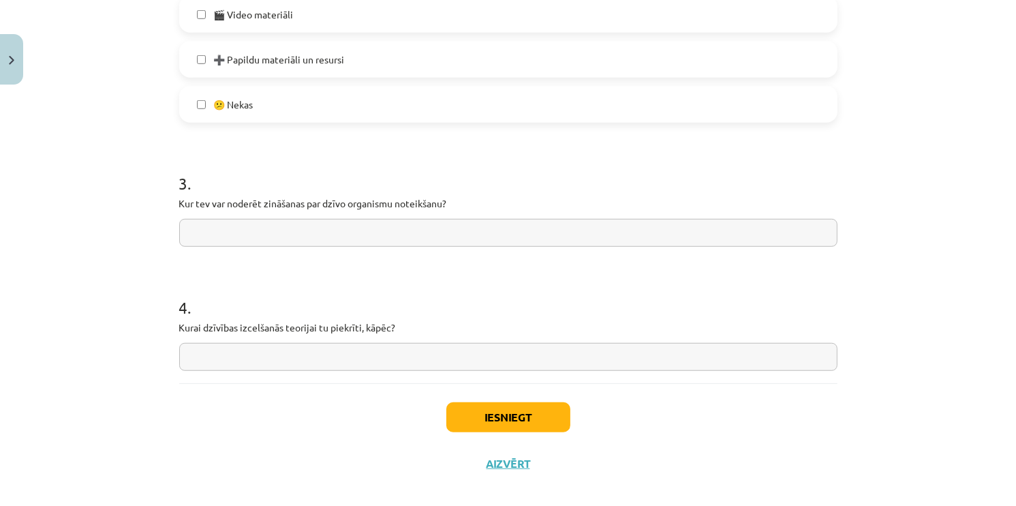
scroll to position [951, 0]
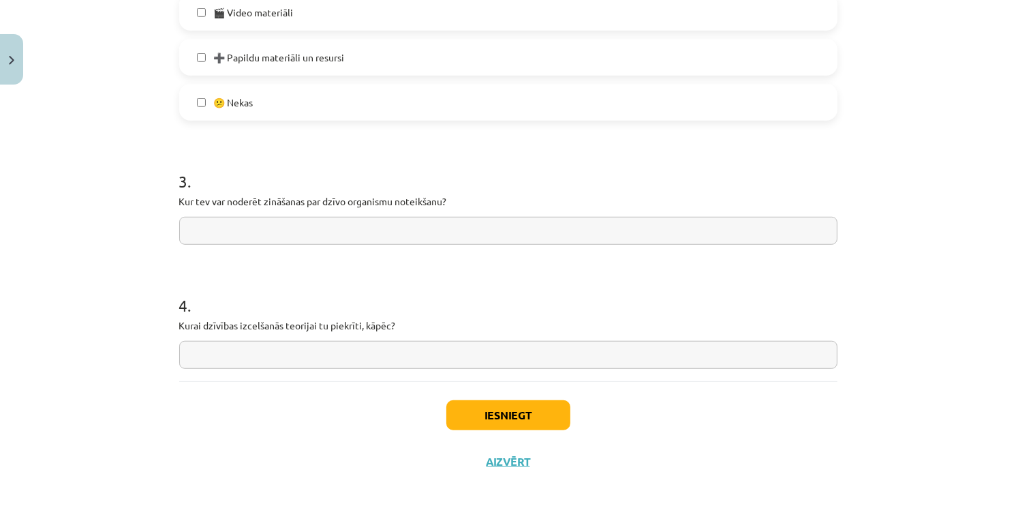
click at [344, 222] on input "text" at bounding box center [508, 231] width 658 height 28
type input "*****"
click at [199, 342] on input "text" at bounding box center [508, 355] width 658 height 28
click at [512, 409] on button "Iesniegt" at bounding box center [508, 415] width 124 height 30
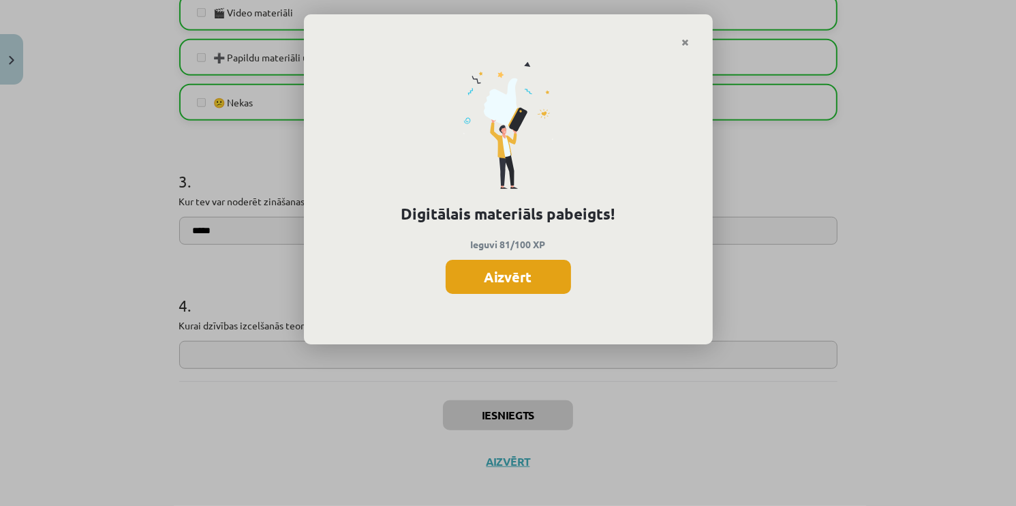
click at [491, 270] on button "Aizvērt" at bounding box center [508, 277] width 125 height 34
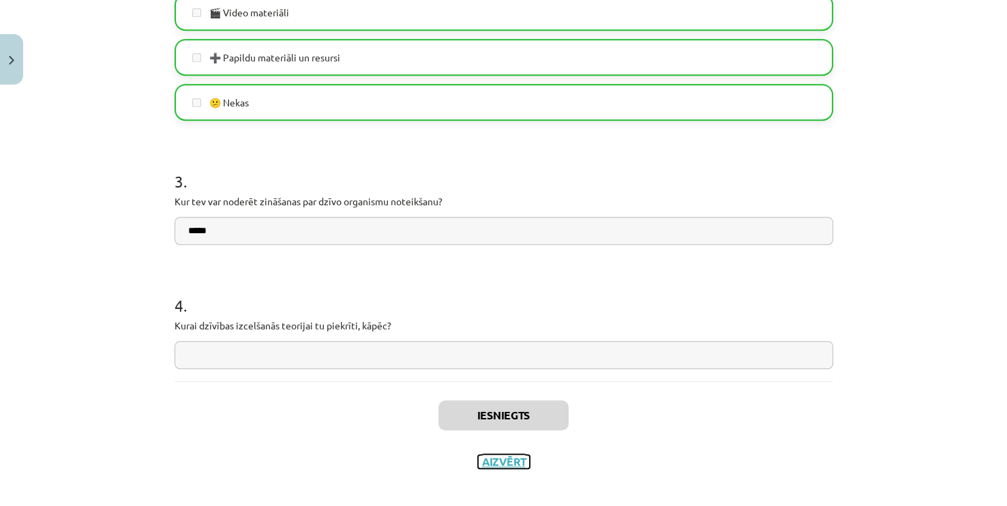
click at [493, 466] on button "Aizvērt" at bounding box center [504, 462] width 52 height 14
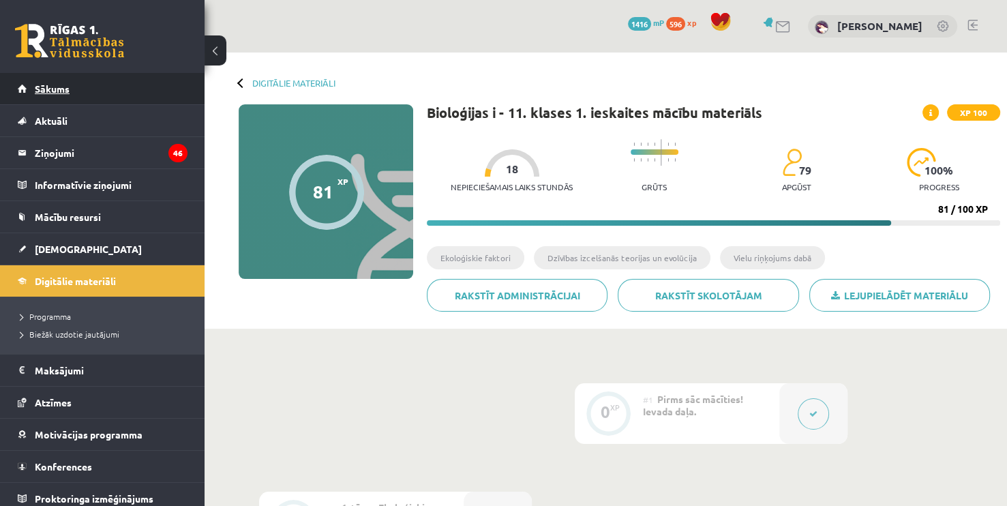
click at [70, 87] on link "Sākums" at bounding box center [103, 88] width 170 height 31
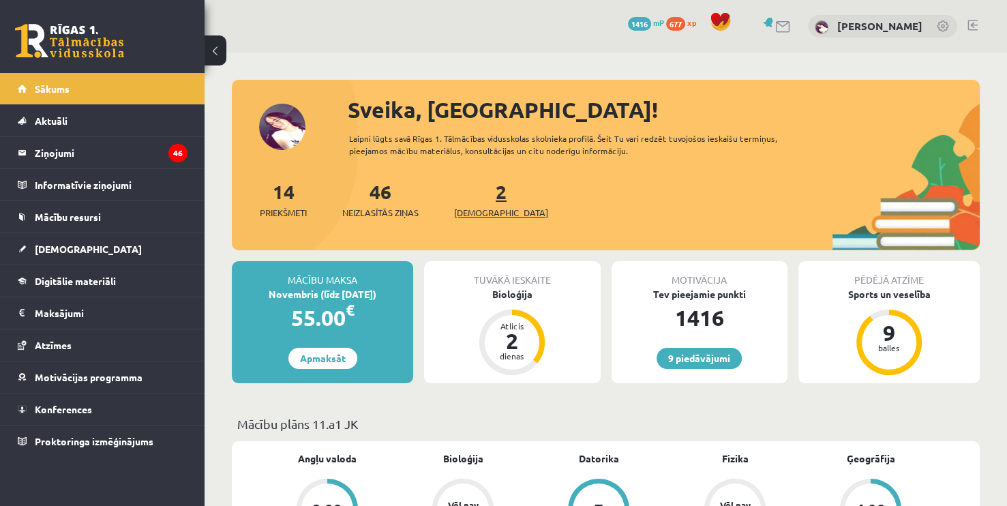
click at [475, 198] on link "2 Ieskaites" at bounding box center [501, 199] width 94 height 40
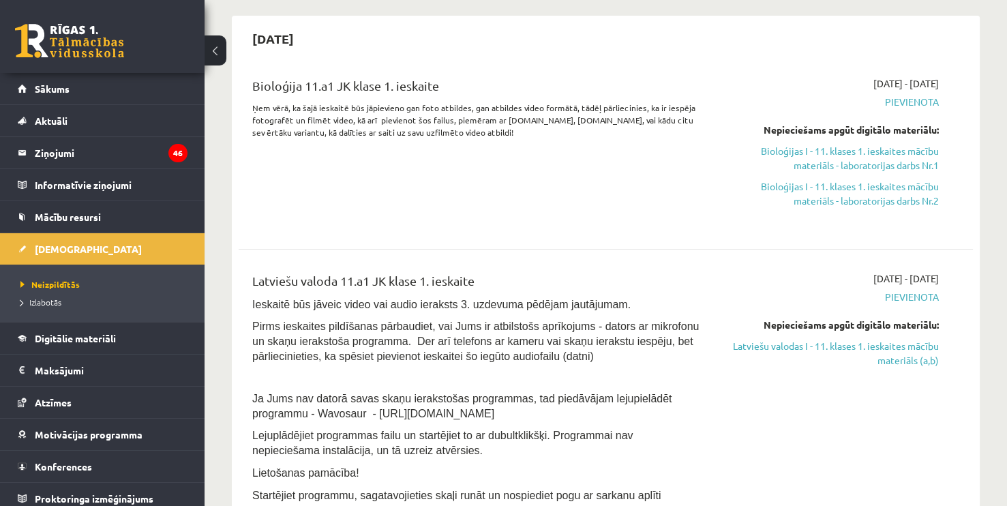
scroll to position [265, 0]
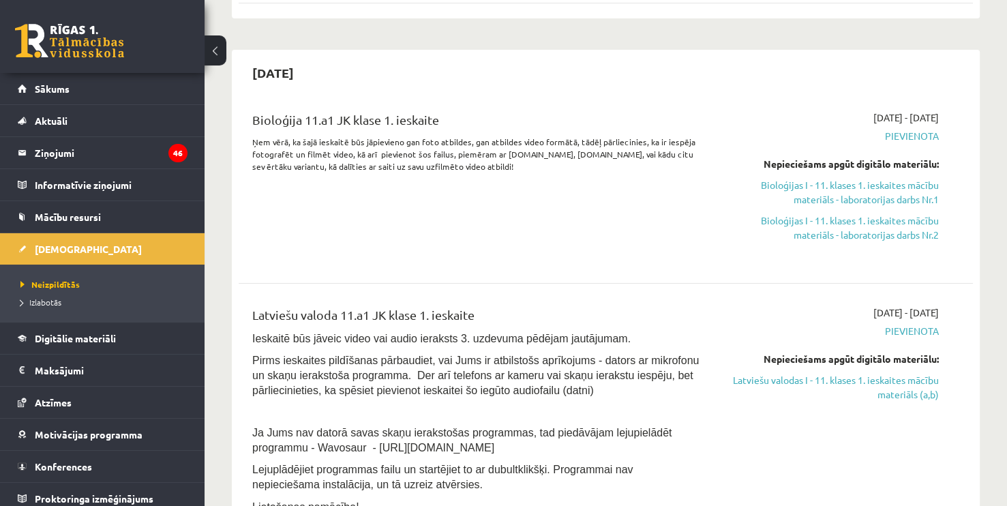
drag, startPoint x: 997, startPoint y: 31, endPoint x: 997, endPoint y: 40, distance: 8.2
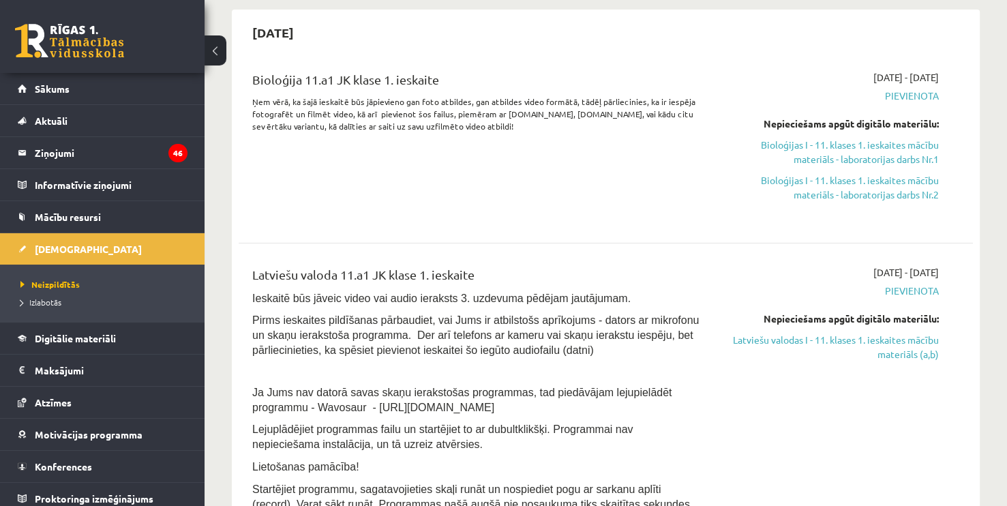
scroll to position [294, 0]
